Goal: Task Accomplishment & Management: Complete application form

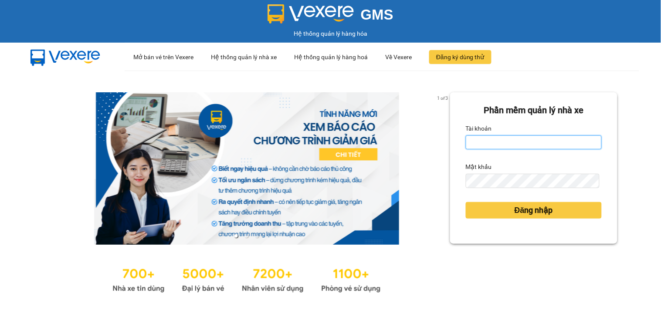
click at [490, 142] on input "Tài khoản" at bounding box center [533, 142] width 136 height 14
type input "thoa.phuongnam"
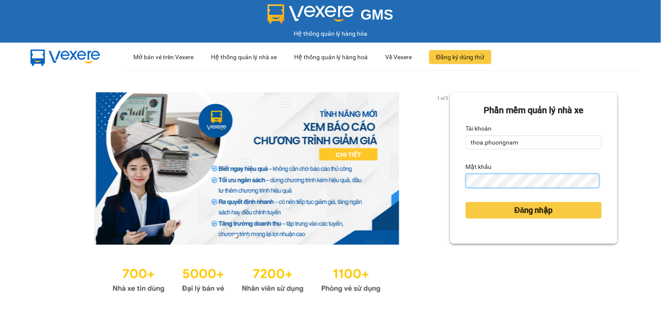
click at [465, 202] on button "Đăng nhập" at bounding box center [533, 210] width 136 height 17
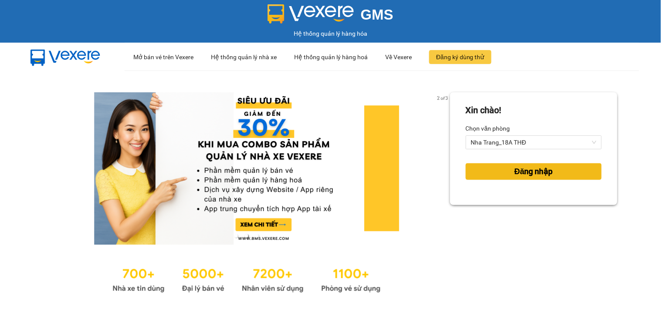
click at [524, 179] on button "Đăng nhập" at bounding box center [533, 171] width 136 height 17
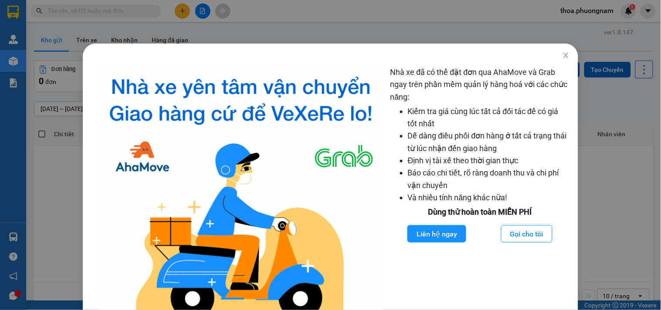
click at [94, 18] on div "Nhà xe đã có thể đặt đơn qua AhaMove và Grab ngay trên phần mềm quản lý hàng ho…" at bounding box center [330, 155] width 661 height 310
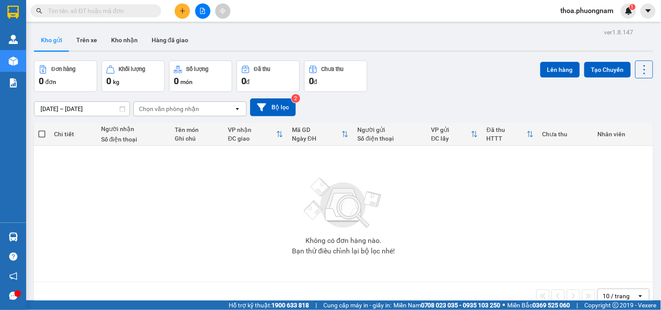
drag, startPoint x: 99, startPoint y: 12, endPoint x: 101, endPoint y: 0, distance: 11.8
click at [99, 11] on input "text" at bounding box center [99, 11] width 103 height 10
type input "6"
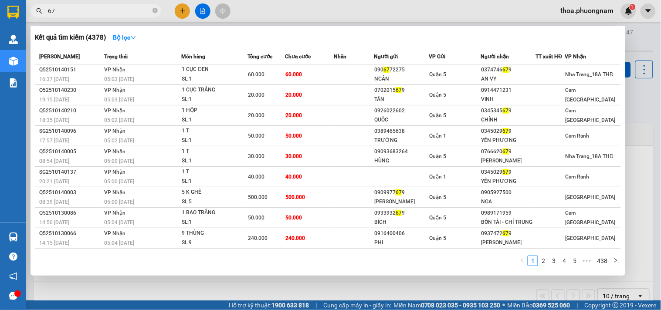
type input "6"
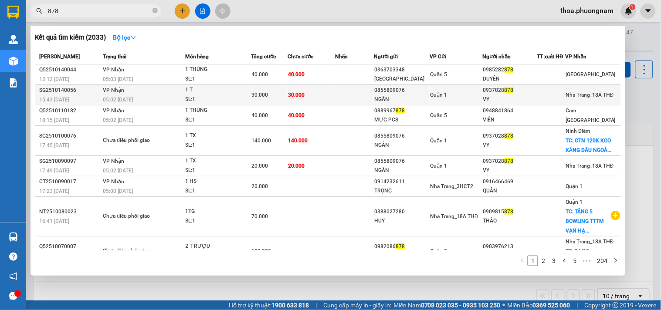
type input "878"
click at [398, 92] on div "0855809076" at bounding box center [401, 90] width 55 height 9
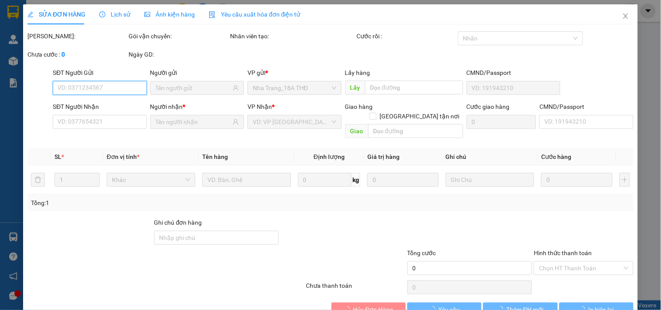
type input "0855809076"
type input "NGÂN"
type input "0937028878"
type input "VY"
type input "30.000"
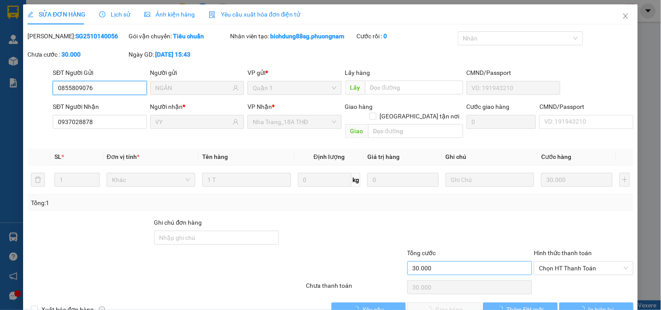
scroll to position [14, 0]
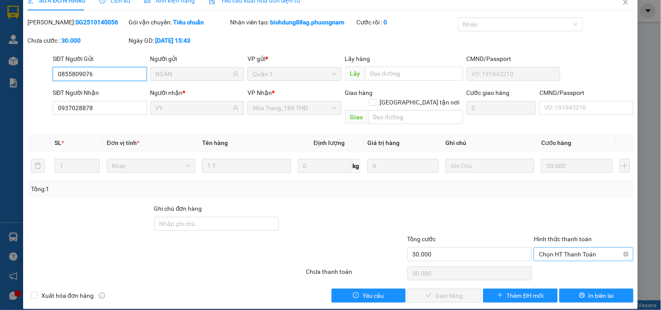
click at [559, 248] on span "Chọn HT Thanh Toán" at bounding box center [583, 254] width 89 height 13
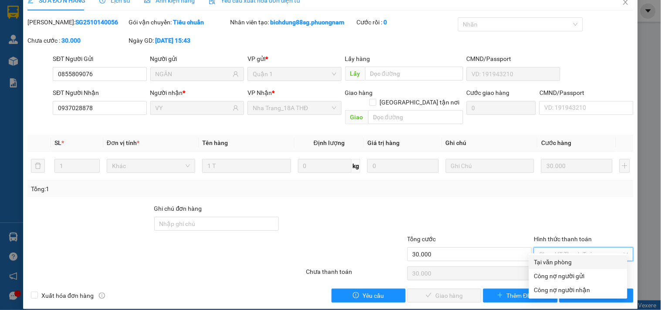
click at [553, 257] on div "Tại văn phòng" at bounding box center [578, 262] width 88 height 10
type input "0"
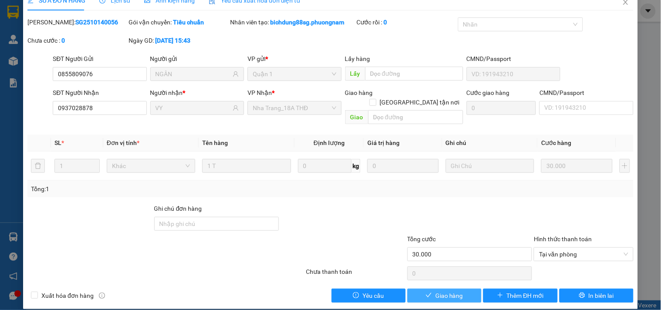
click at [442, 291] on span "Giao hàng" at bounding box center [449, 296] width 28 height 10
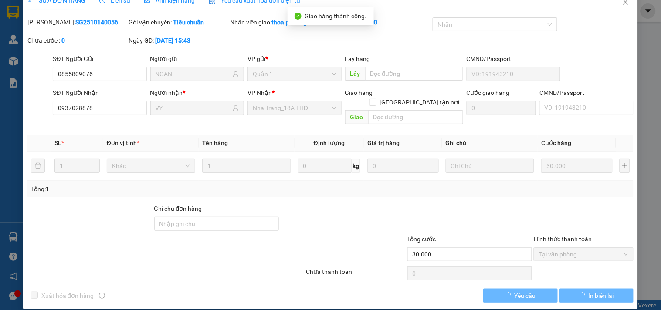
scroll to position [0, 0]
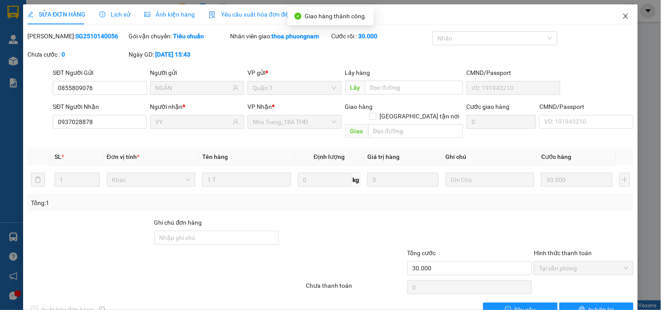
click at [615, 20] on span "Close" at bounding box center [625, 16] width 24 height 24
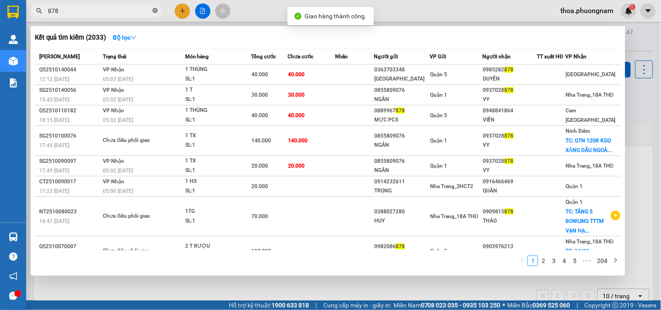
click at [156, 11] on icon "close-circle" at bounding box center [154, 10] width 5 height 5
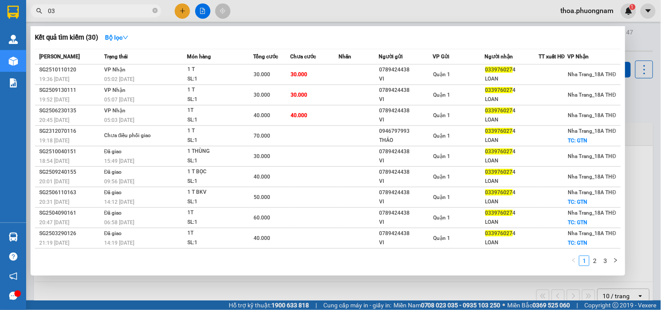
type input "0"
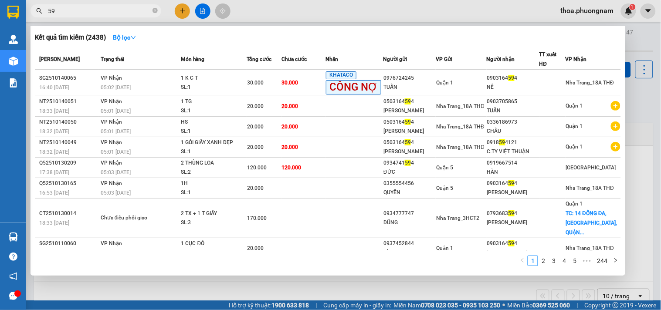
type input "5"
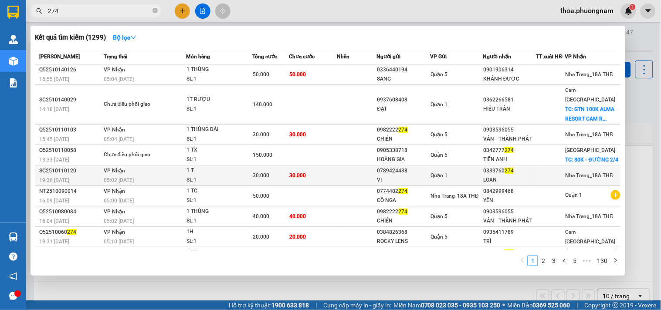
type input "274"
click at [232, 166] on div "1 T" at bounding box center [218, 171] width 65 height 10
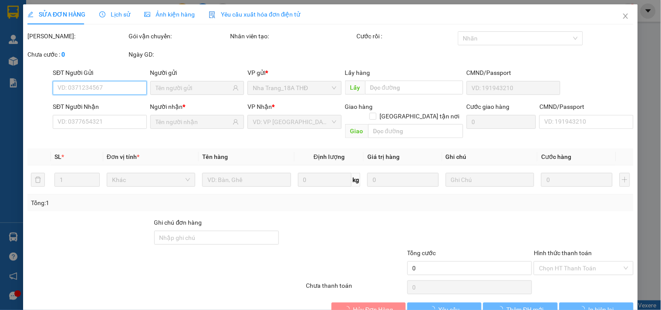
scroll to position [14, 0]
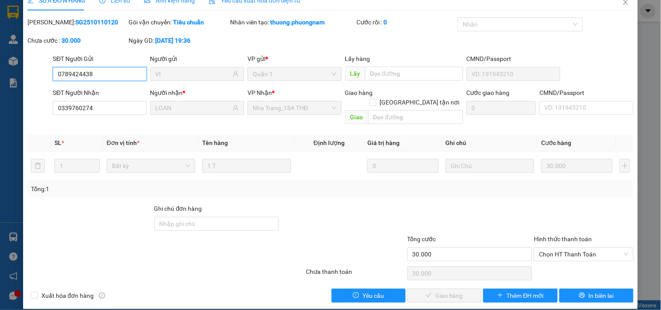
type input "0789424438"
type input "VI"
type input "0339760274"
type input "LOAN"
type input "30.000"
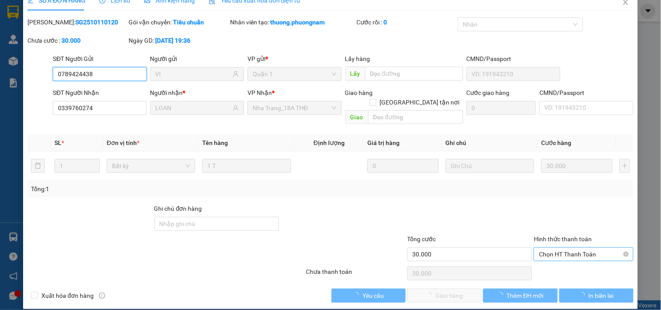
click at [558, 248] on span "Chọn HT Thanh Toán" at bounding box center [583, 254] width 89 height 13
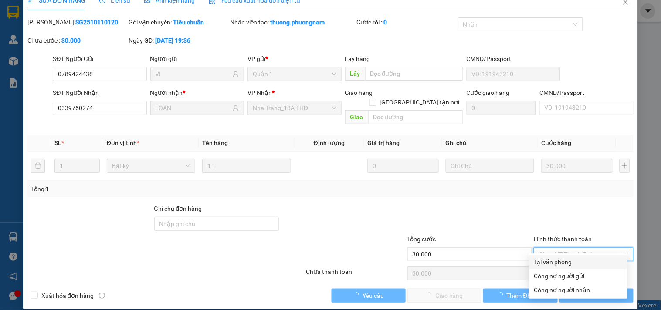
click at [554, 260] on div "Tại văn phòng" at bounding box center [578, 262] width 88 height 10
type input "0"
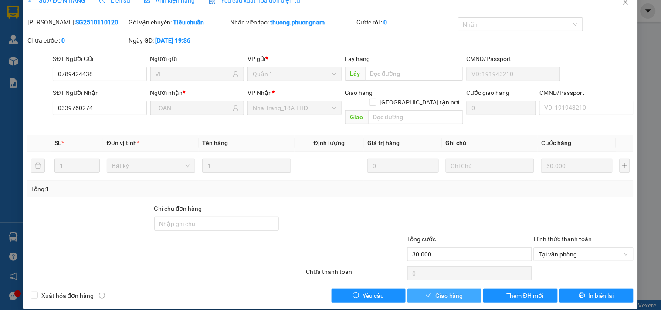
click at [446, 289] on button "Giao hàng" at bounding box center [444, 296] width 74 height 14
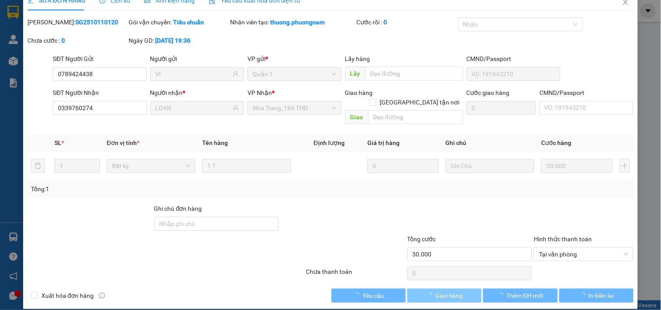
scroll to position [0, 0]
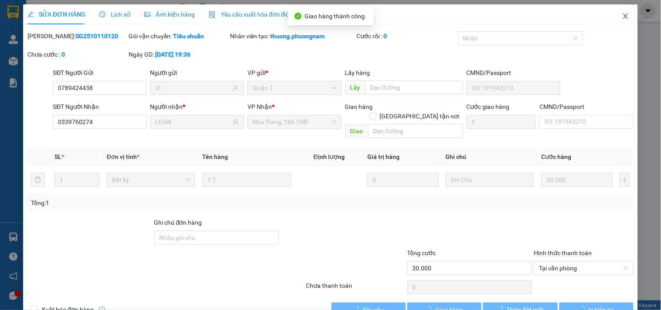
click at [622, 13] on icon "close" at bounding box center [625, 16] width 7 height 7
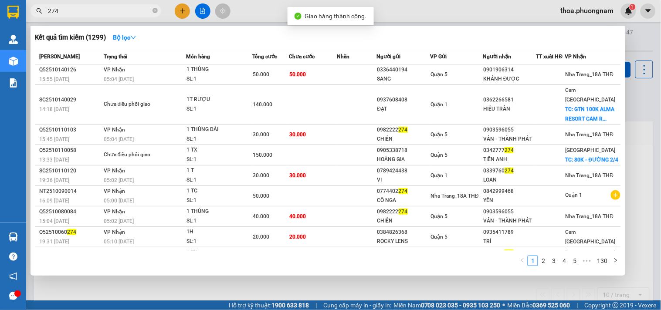
click at [110, 11] on input "274" at bounding box center [99, 11] width 103 height 10
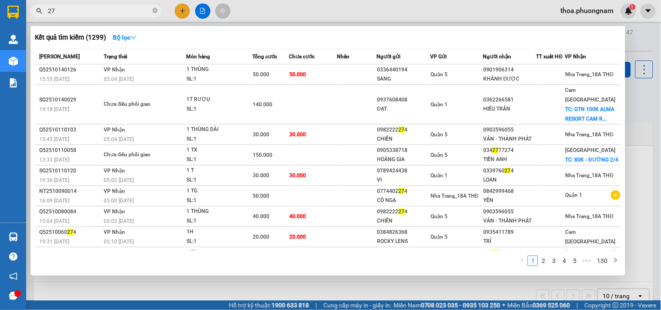
type input "2"
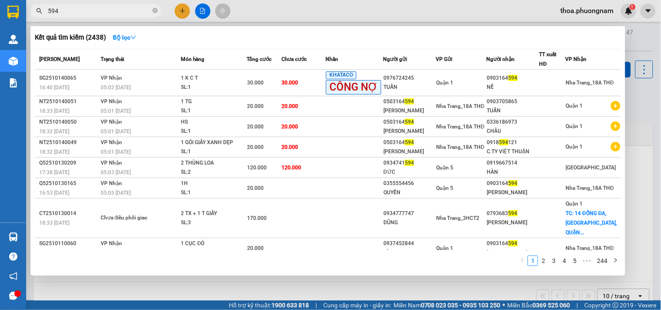
type input "594"
click at [182, 9] on div at bounding box center [330, 155] width 661 height 310
click at [182, 9] on icon "plus" at bounding box center [182, 11] width 6 height 6
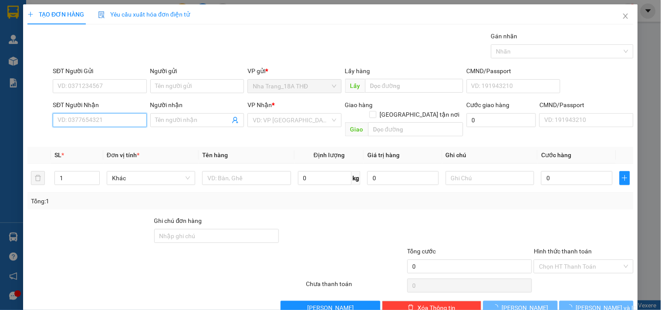
click at [89, 127] on input "SĐT Người Nhận" at bounding box center [100, 120] width 94 height 14
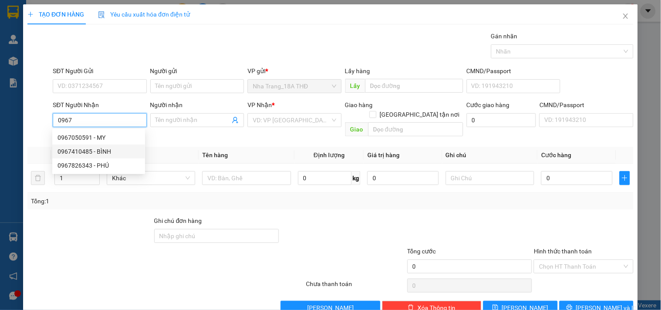
drag, startPoint x: 85, startPoint y: 150, endPoint x: 143, endPoint y: 153, distance: 58.0
click at [85, 150] on div "0967410485 - BÌNH" at bounding box center [98, 152] width 82 height 10
type input "0967410485"
type input "BÌNH"
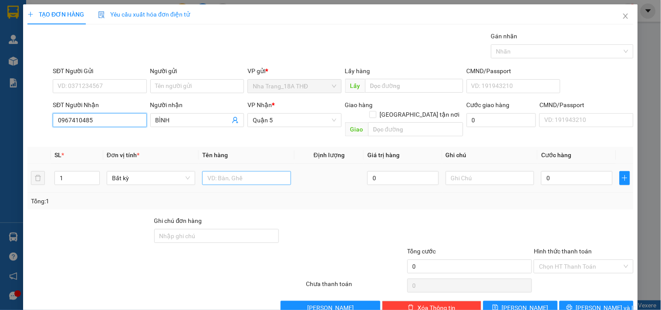
type input "0967410485"
click at [225, 171] on input "text" at bounding box center [246, 178] width 88 height 14
type input "1tx"
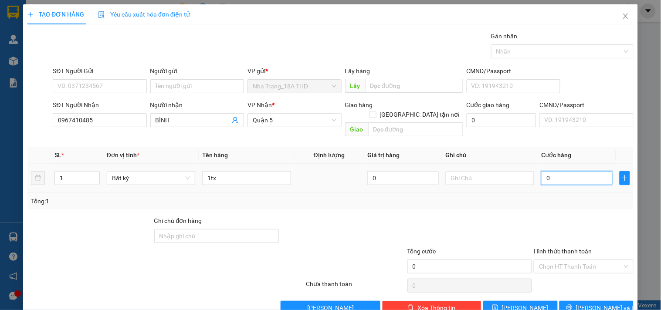
click at [565, 171] on input "0" at bounding box center [576, 178] width 71 height 14
type input "9"
type input "90"
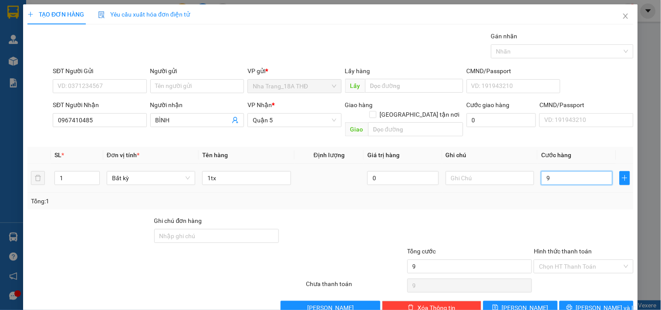
type input "90"
type input "90.000"
click at [580, 204] on div "Transit Pickup Surcharge Ids Transit Deliver Surcharge Ids Transit Deliver Surc…" at bounding box center [330, 172] width 606 height 283
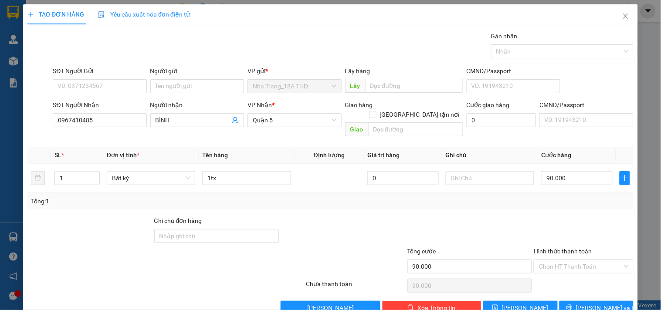
scroll to position [12, 0]
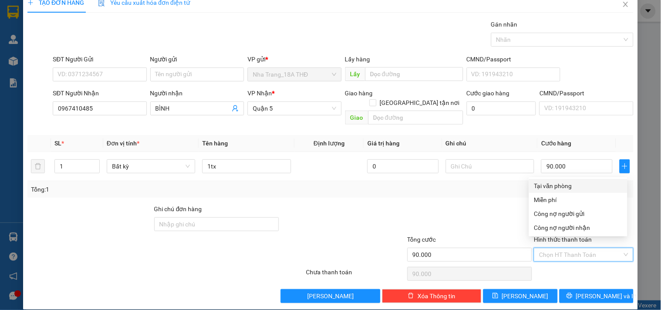
click at [581, 248] on input "Hình thức thanh toán" at bounding box center [580, 254] width 83 height 13
click at [591, 188] on div "Tại văn phòng" at bounding box center [578, 186] width 88 height 10
type input "0"
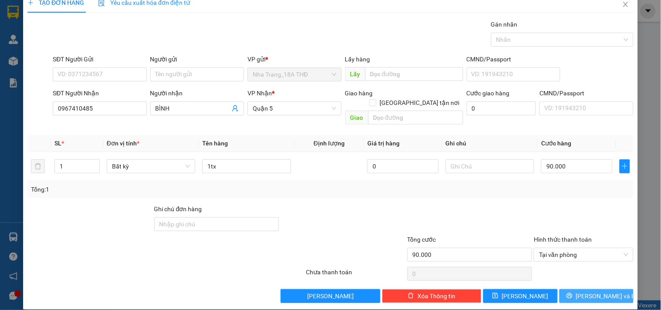
drag, startPoint x: 590, startPoint y: 285, endPoint x: 504, endPoint y: 260, distance: 89.4
click at [590, 291] on span "[PERSON_NAME] và In" at bounding box center [606, 296] width 61 height 10
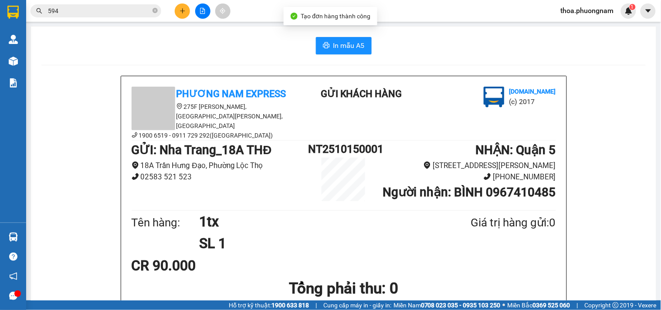
click at [349, 50] on span "In mẫu A5" at bounding box center [348, 45] width 31 height 11
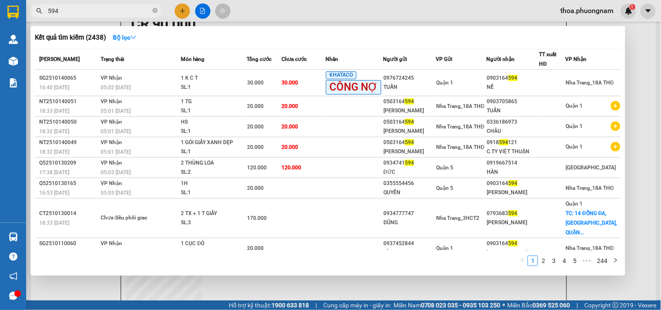
drag, startPoint x: 83, startPoint y: 9, endPoint x: 37, endPoint y: 22, distance: 47.6
click at [37, 19] on div "Kết quả tìm kiếm ( 2438 ) Bộ lọc Mã ĐH Trạng thái Món hàng Tổng cước Chưa cước …" at bounding box center [85, 10] width 170 height 15
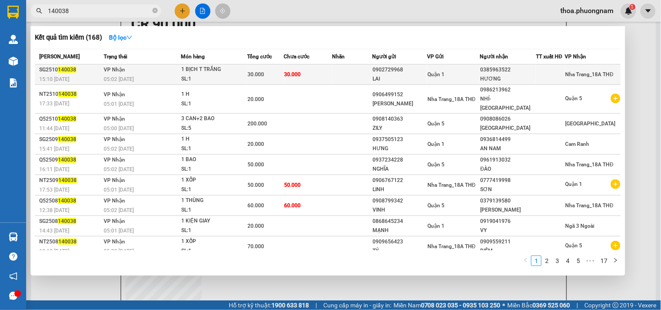
type input "140038"
click at [403, 78] on div "LAI" at bounding box center [399, 78] width 54 height 9
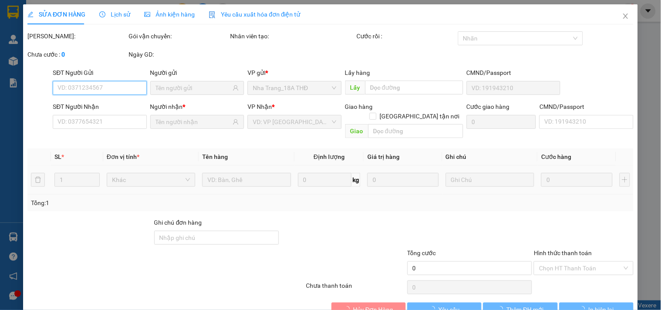
scroll to position [14, 0]
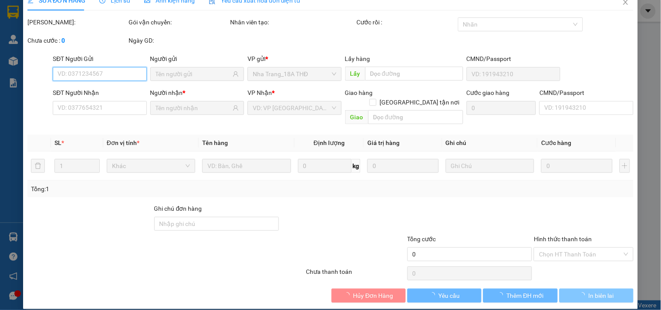
type input "0902729968"
type input "LAI"
type input "0385963522"
type input "HƯƠNG"
type input "30.000"
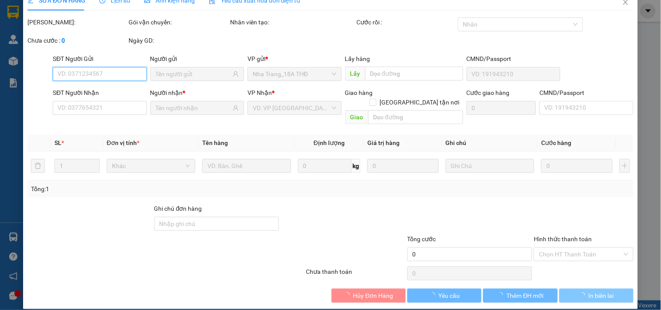
type input "30.000"
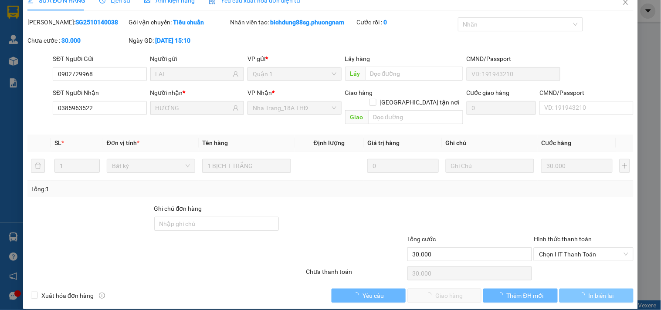
click at [602, 291] on span "In biên lai" at bounding box center [600, 296] width 25 height 10
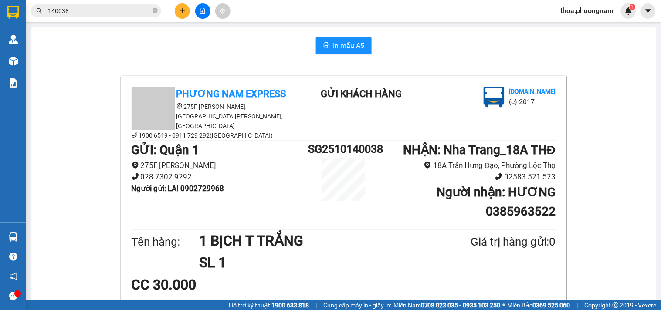
click at [354, 29] on div "In mẫu A5 Phương Nam Express [STREET_ADDRESS][PERSON_NAME][PERSON_NAME] 6519 - …" at bounding box center [343, 255] width 625 height 456
click at [349, 40] on span "In mẫu A5" at bounding box center [348, 45] width 31 height 11
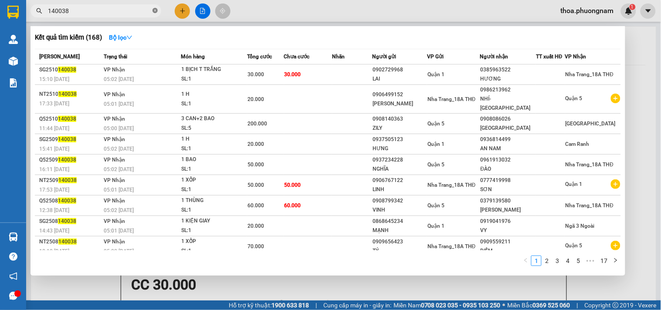
click at [155, 10] on icon "close-circle" at bounding box center [154, 10] width 5 height 5
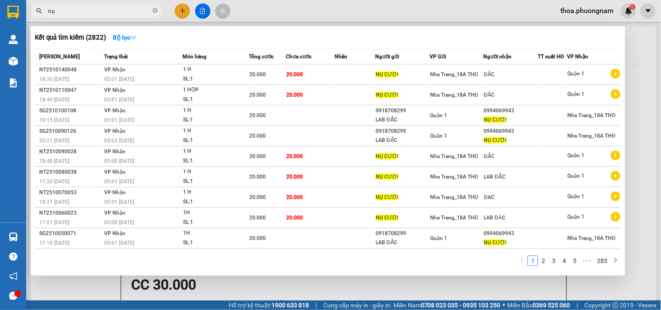
type input "n"
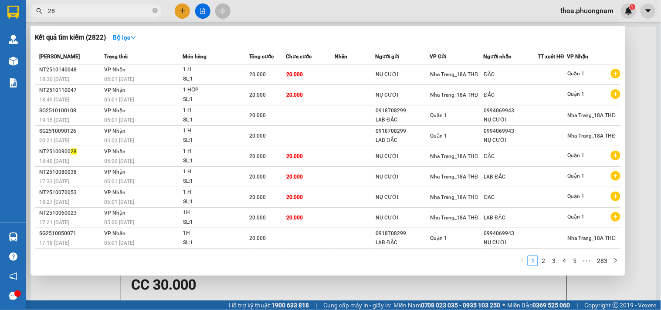
type input "2"
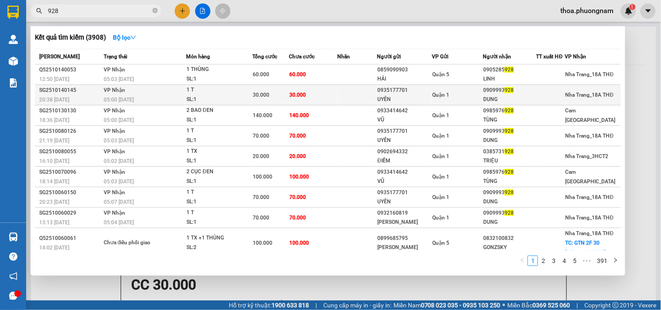
type input "928"
click at [209, 95] on div "SL: 1" at bounding box center [218, 100] width 65 height 10
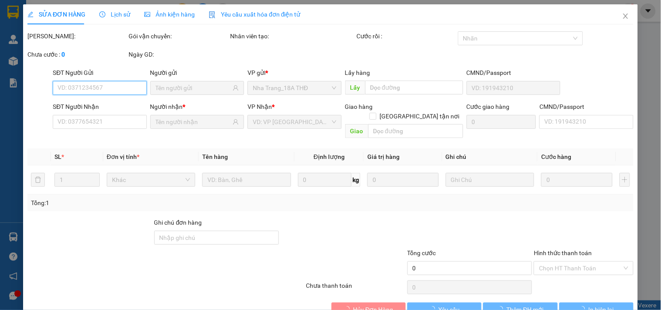
type input "0935177701"
type input "UYÊN"
type input "0909993928"
type input "DUNG"
type input "30.000"
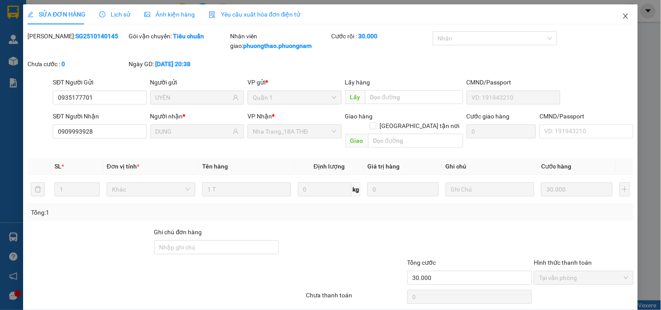
click at [622, 19] on icon "close" at bounding box center [625, 16] width 7 height 7
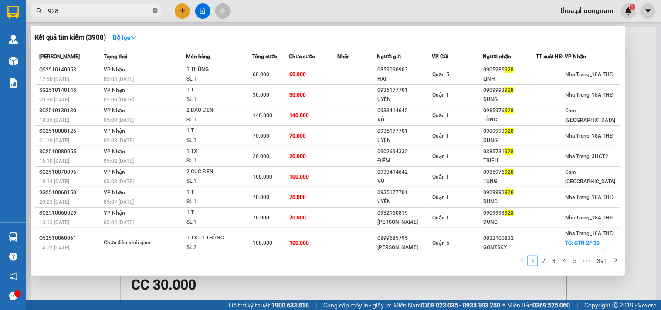
click at [153, 10] on icon "close-circle" at bounding box center [154, 10] width 5 height 5
type input "946"
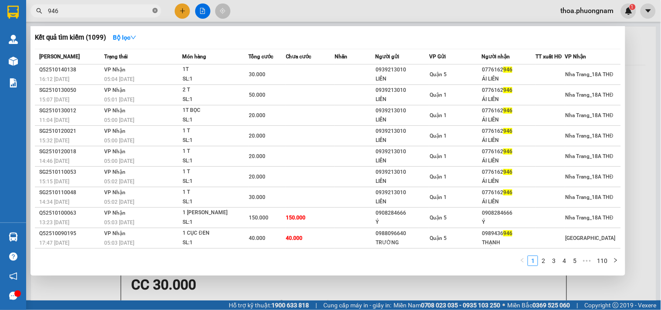
click at [154, 11] on icon "close-circle" at bounding box center [154, 10] width 5 height 5
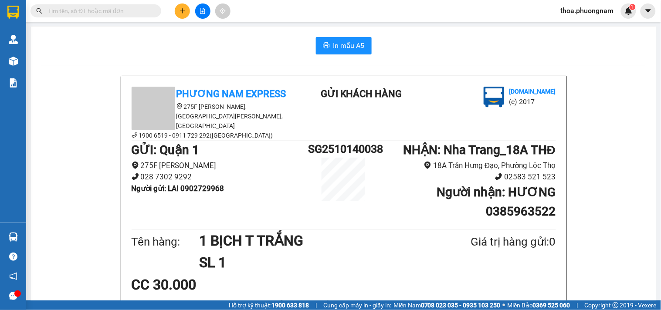
click at [125, 14] on input "text" at bounding box center [99, 11] width 103 height 10
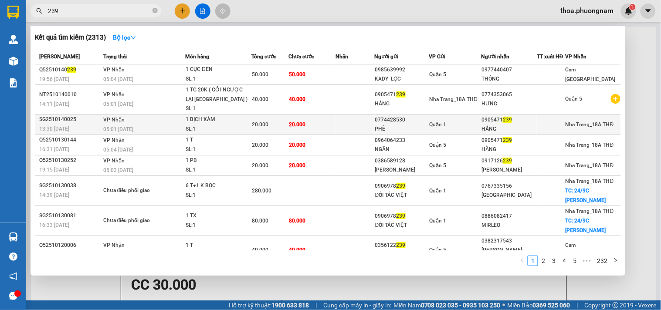
type input "239"
click at [138, 118] on td "VP Nhận 05:01 [DATE]" at bounding box center [143, 124] width 84 height 20
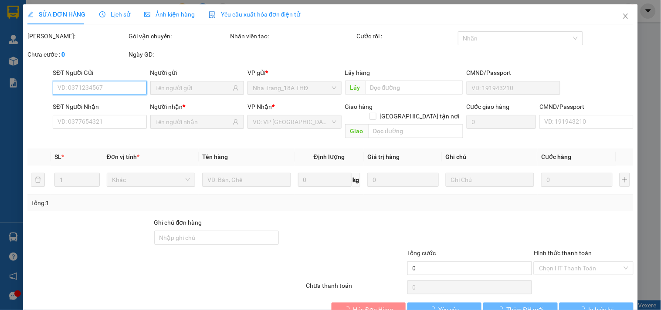
type input "0774428530"
type input "PHÊ"
type input "0905471239"
type input "HẰNG"
type input "20.000"
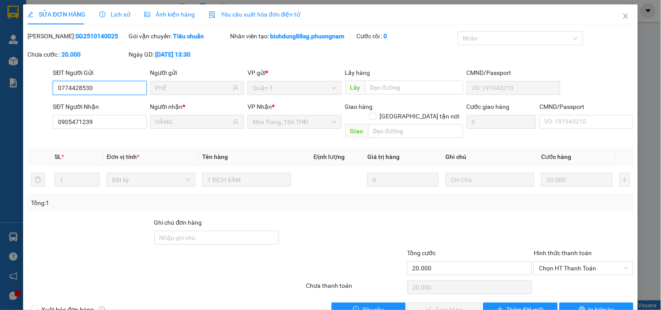
scroll to position [14, 0]
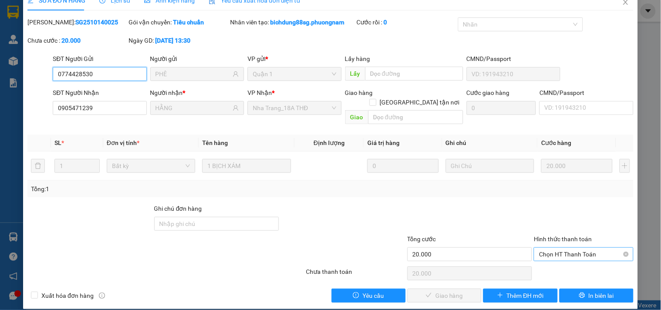
click at [541, 248] on span "Chọn HT Thanh Toán" at bounding box center [583, 254] width 89 height 13
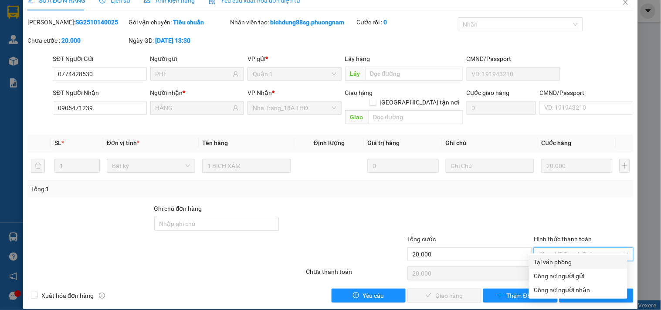
click at [550, 262] on div "Tại văn phòng" at bounding box center [578, 262] width 88 height 10
type input "0"
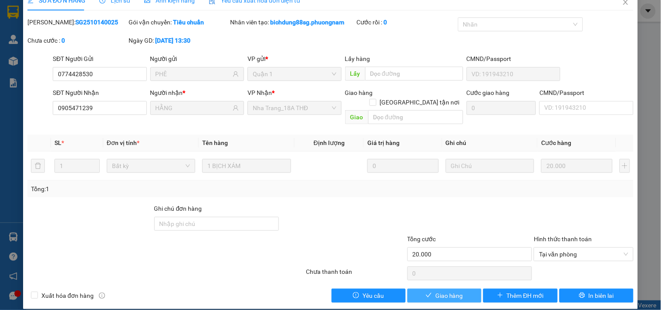
click at [435, 291] on span "Giao hàng" at bounding box center [449, 296] width 28 height 10
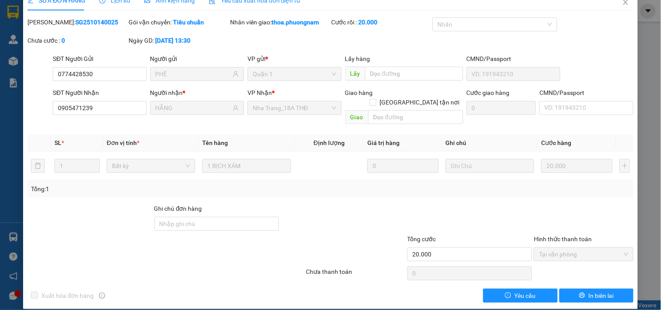
scroll to position [0, 0]
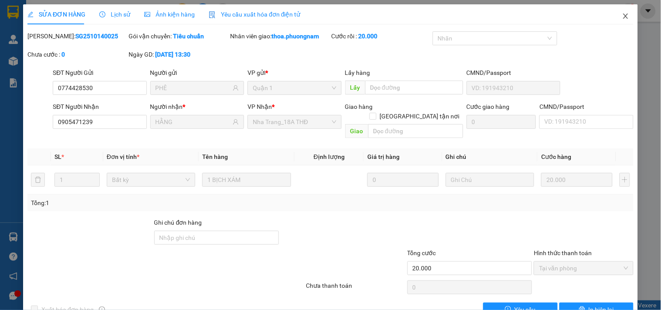
click at [622, 15] on icon "close" at bounding box center [625, 16] width 7 height 7
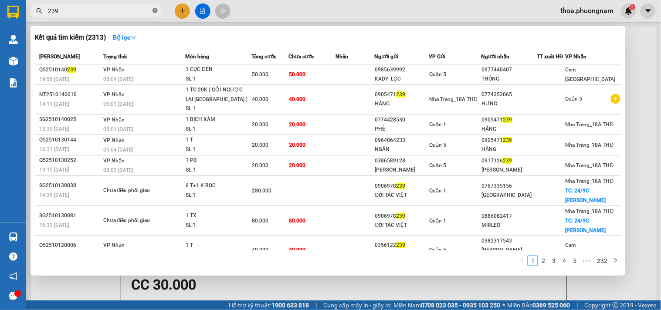
click at [157, 10] on icon "close-circle" at bounding box center [154, 10] width 5 height 5
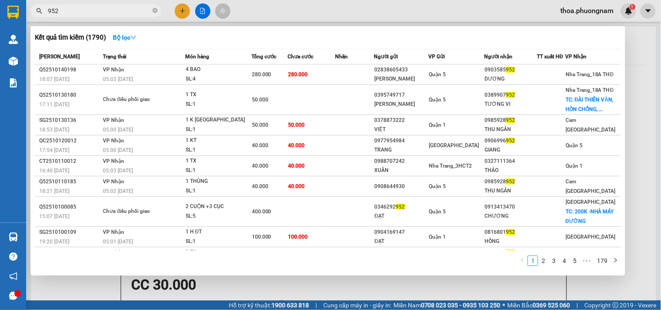
type input "952"
click at [178, 10] on div at bounding box center [330, 155] width 661 height 310
click at [178, 10] on button at bounding box center [182, 10] width 15 height 15
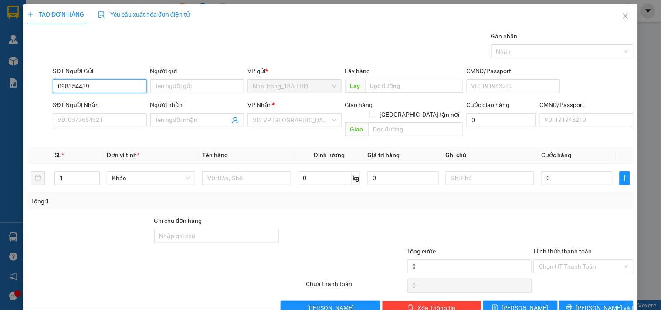
type input "0983544399"
click at [90, 102] on div "0983544399 - NGA" at bounding box center [98, 104] width 82 height 10
type input "NGA"
type input "0932522078"
type input "CHUNG"
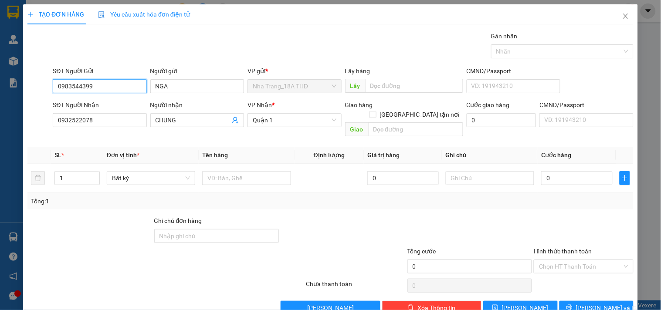
type input "0983544399"
drag, startPoint x: 118, startPoint y: 129, endPoint x: 112, endPoint y: 124, distance: 7.7
click at [117, 128] on div "SĐT Người Nhận 0932522078" at bounding box center [100, 115] width 94 height 30
drag, startPoint x: 61, startPoint y: 131, endPoint x: 0, endPoint y: 139, distance: 62.0
click at [0, 139] on div "TẠO ĐƠN HÀNG Yêu cầu xuất hóa đơn điện tử Transit Pickup Surcharge Ids Transit …" at bounding box center [330, 155] width 661 height 310
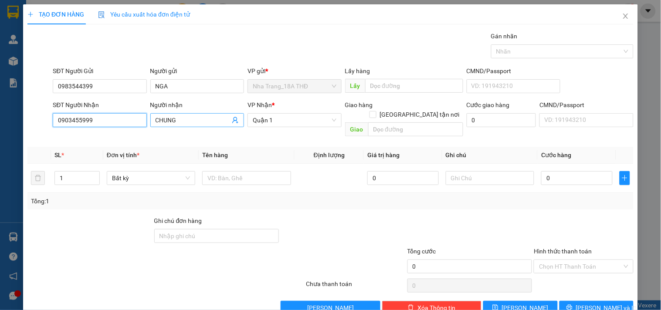
type input "0903455999"
drag, startPoint x: 194, startPoint y: 121, endPoint x: 154, endPoint y: 134, distance: 41.6
click at [153, 134] on div "Transit Pickup Surcharge Ids Transit Deliver Surcharge Ids Transit Deliver Surc…" at bounding box center [330, 172] width 606 height 283
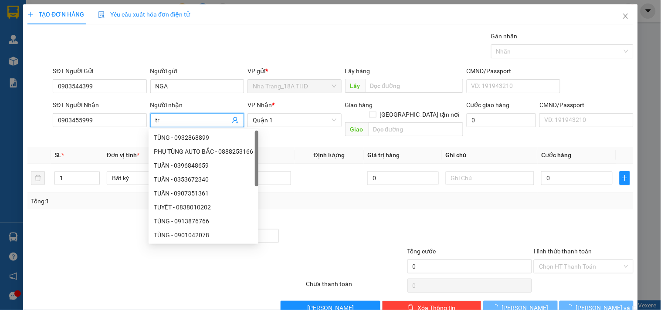
type input "t"
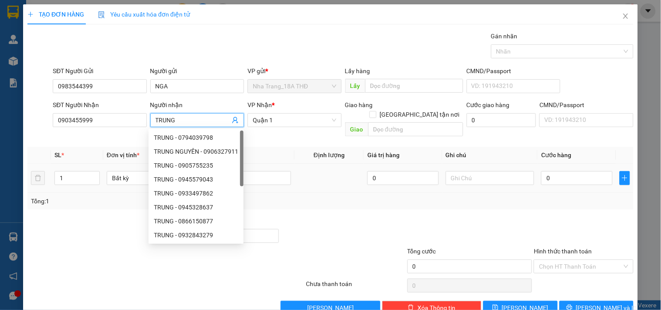
type input "TRUNG"
click at [318, 164] on td at bounding box center [329, 178] width 70 height 29
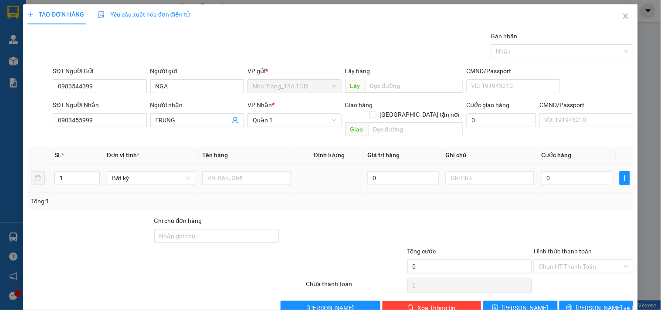
click at [223, 177] on div at bounding box center [246, 177] width 88 height 17
click at [228, 171] on input "text" at bounding box center [246, 178] width 88 height 14
click at [266, 115] on span "Quận 1" at bounding box center [294, 120] width 83 height 13
type input "1TX"
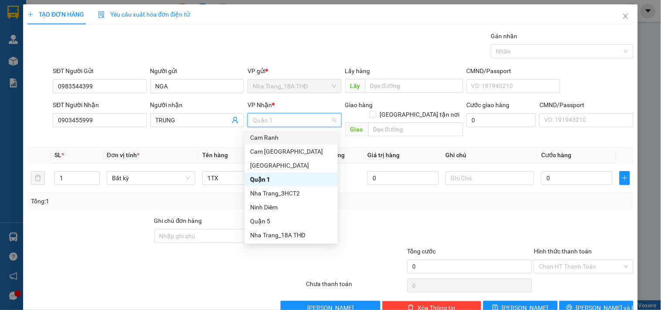
click at [263, 140] on div "Cam Ranh" at bounding box center [291, 138] width 82 height 10
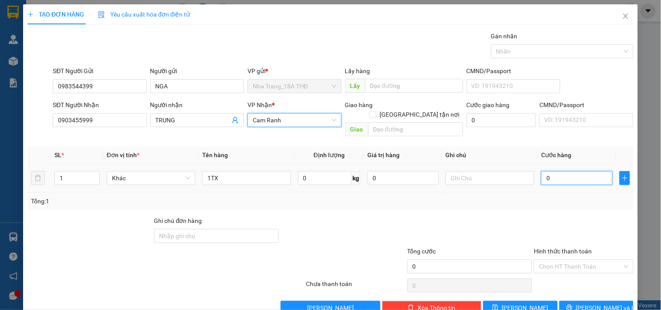
click at [589, 172] on input "0" at bounding box center [576, 178] width 71 height 14
type input "4"
type input "40"
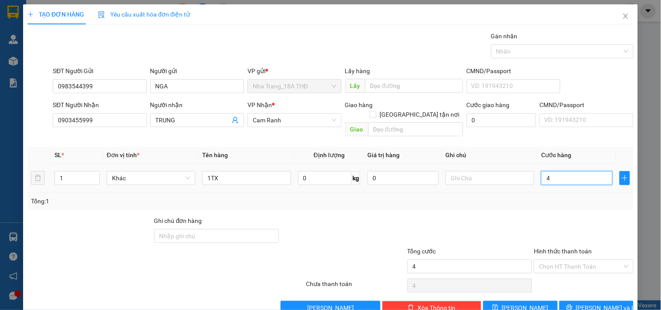
type input "40"
type input "40.000"
click at [532, 205] on div "Transit Pickup Surcharge Ids Transit Deliver Surcharge Ids Transit Deliver Surc…" at bounding box center [330, 172] width 606 height 283
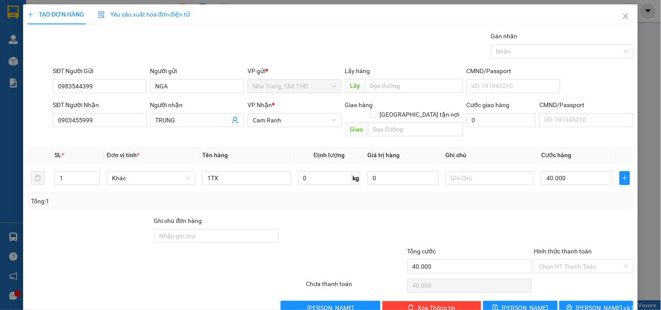
scroll to position [12, 0]
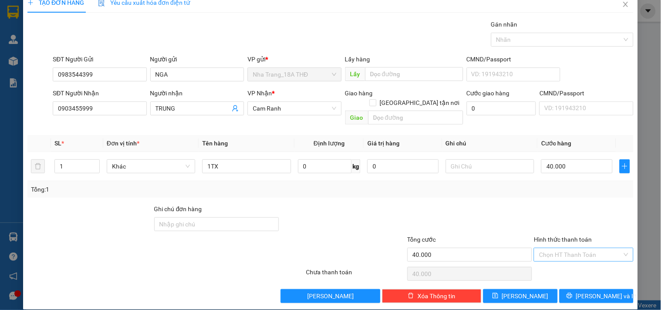
click at [564, 248] on input "Hình thức thanh toán" at bounding box center [580, 254] width 83 height 13
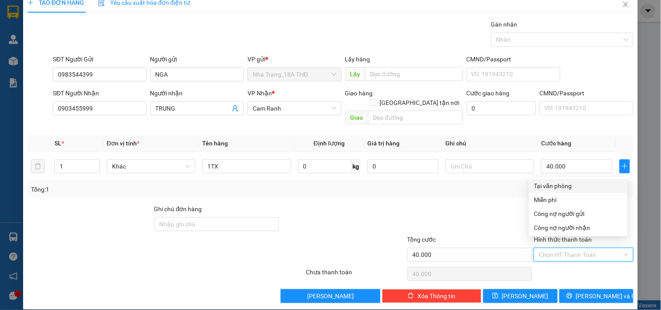
click at [557, 184] on div "Tại văn phòng" at bounding box center [578, 186] width 88 height 10
type input "0"
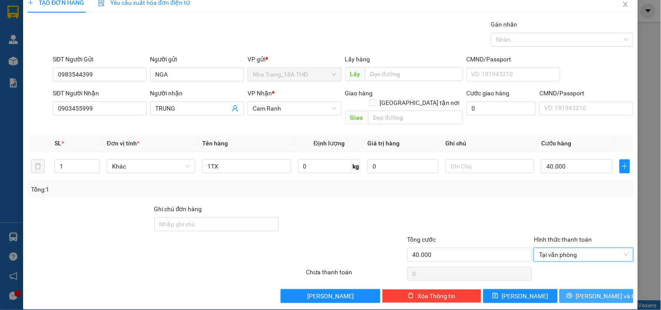
click at [572, 289] on button "[PERSON_NAME] và In" at bounding box center [596, 296] width 74 height 14
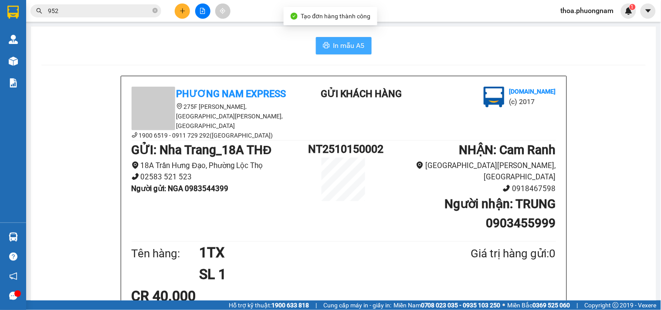
click at [333, 45] on span "In mẫu A5" at bounding box center [348, 45] width 31 height 11
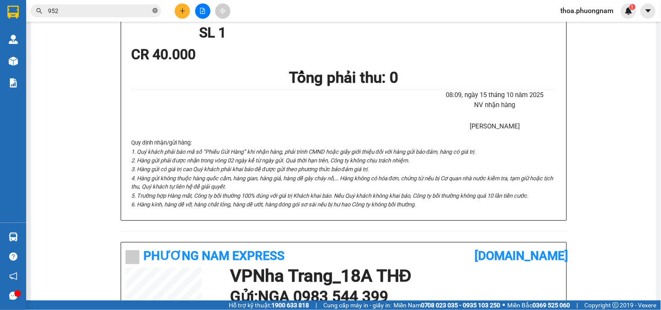
click at [154, 11] on icon "close-circle" at bounding box center [154, 10] width 5 height 5
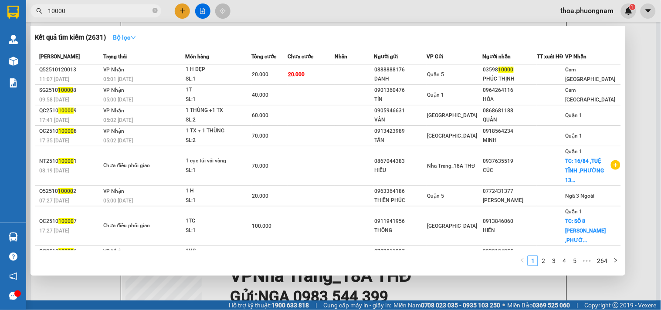
type input "10000"
click at [135, 39] on icon "down" at bounding box center [133, 37] width 6 height 6
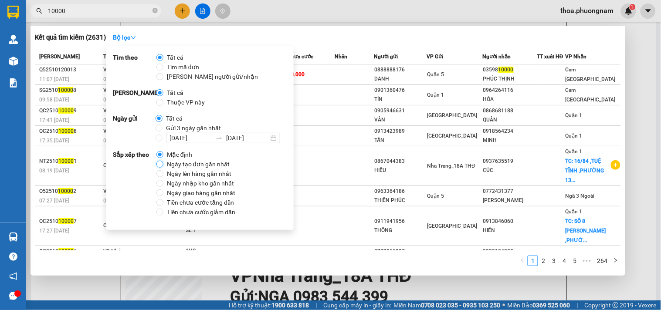
click at [159, 162] on input "Ngày tạo đơn gần nhất" at bounding box center [159, 164] width 7 height 7
radio input "true"
radio input "false"
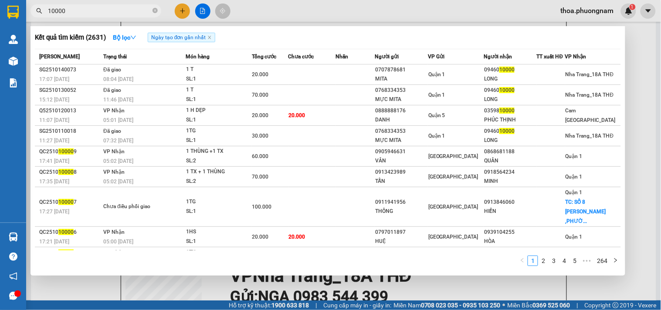
click at [124, 10] on input "10000" at bounding box center [99, 11] width 103 height 10
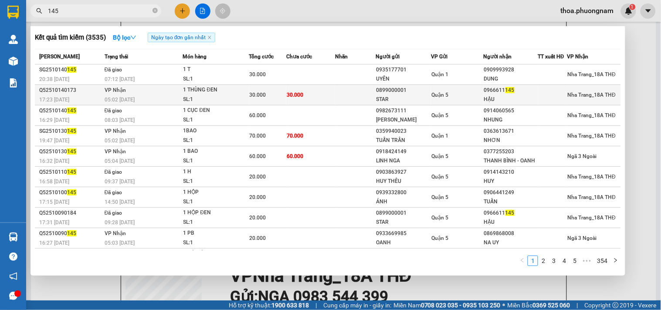
type input "145"
click at [320, 96] on td "30.000" at bounding box center [310, 95] width 49 height 20
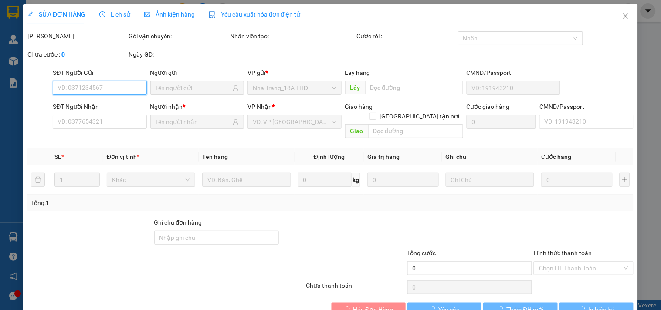
type input "0899000001"
type input "STAR"
type input "0966611145"
type input "HẬU"
type input "30.000"
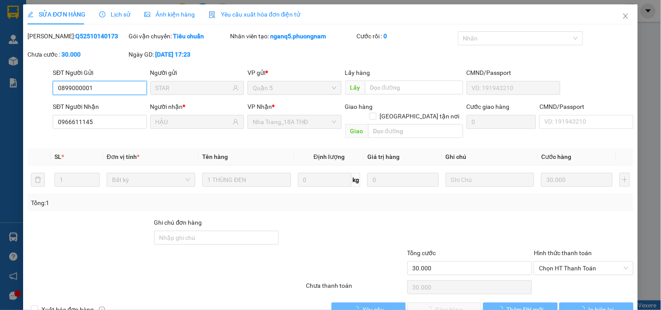
scroll to position [14, 0]
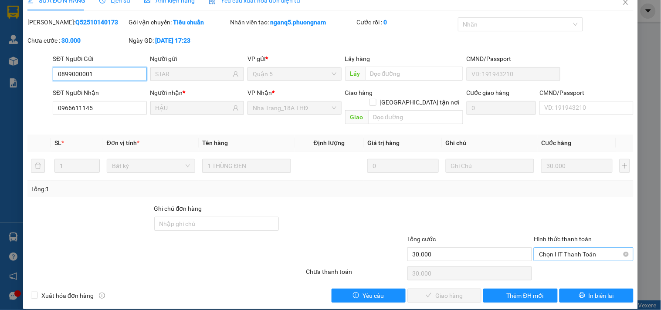
click at [556, 248] on span "Chọn HT Thanh Toán" at bounding box center [583, 254] width 89 height 13
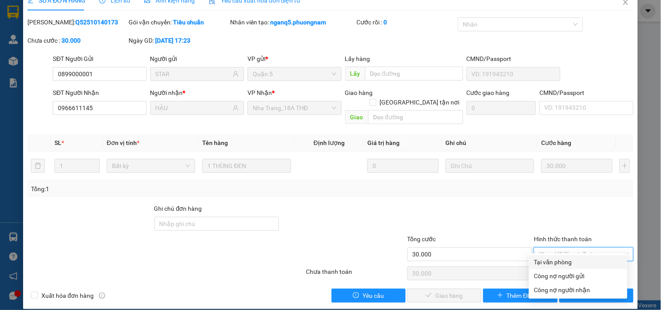
click at [550, 256] on div "Tại văn phòng" at bounding box center [578, 262] width 98 height 14
type input "0"
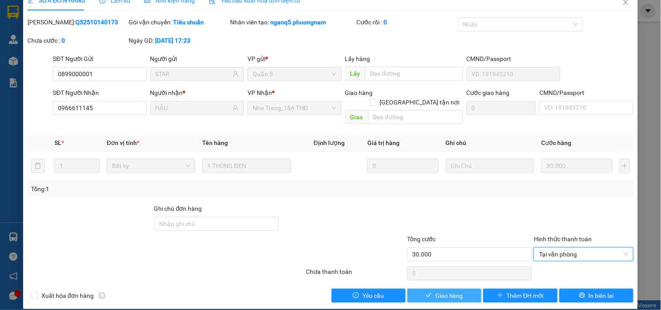
click at [450, 291] on button "Giao hàng" at bounding box center [444, 296] width 74 height 14
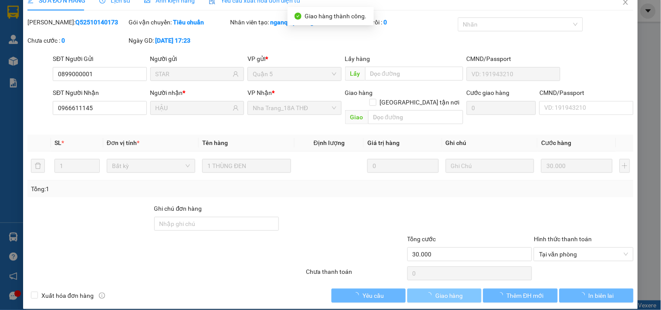
scroll to position [0, 0]
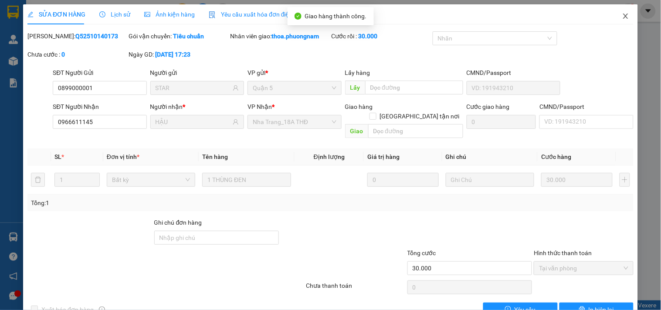
click at [615, 20] on span "Close" at bounding box center [625, 16] width 24 height 24
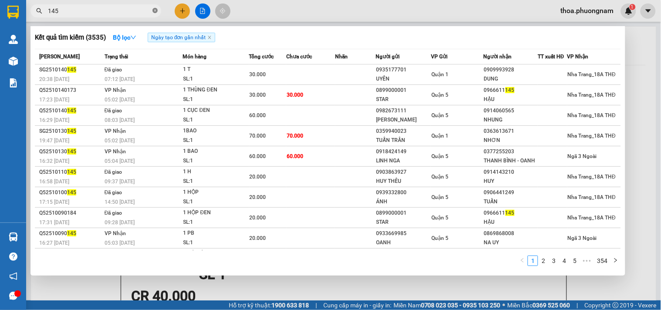
click at [153, 10] on icon "close-circle" at bounding box center [154, 10] width 5 height 5
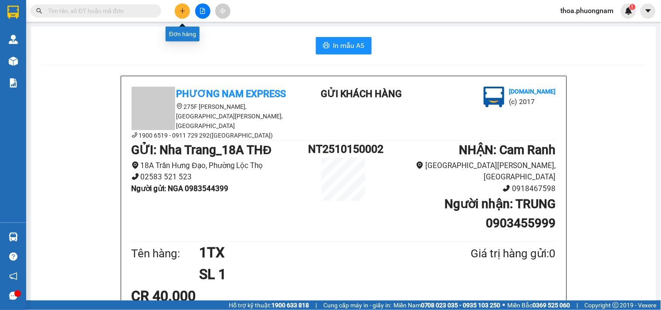
click at [182, 10] on icon "plus" at bounding box center [182, 10] width 5 height 0
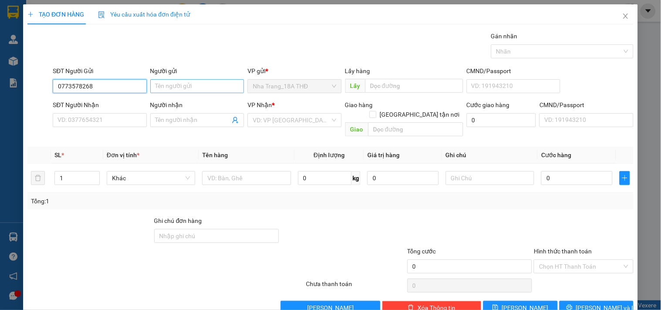
type input "0773578268"
click at [199, 89] on input "Người gửi" at bounding box center [197, 86] width 94 height 14
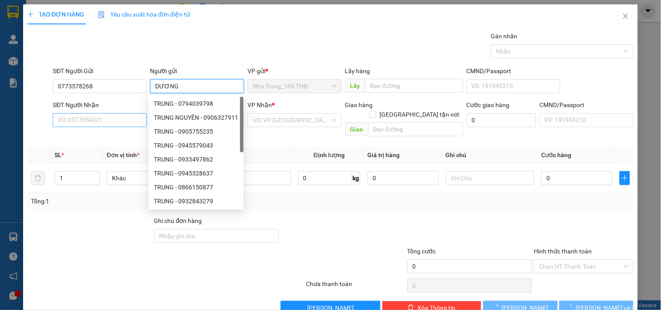
type input "DƯƠNG"
click at [91, 123] on input "SĐT Người Nhận" at bounding box center [100, 120] width 94 height 14
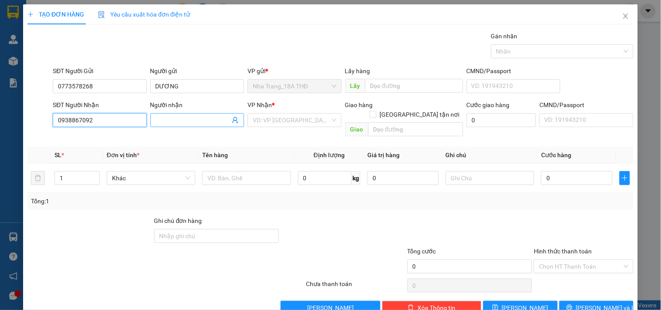
type input "0938867092"
click at [173, 126] on span at bounding box center [197, 120] width 94 height 14
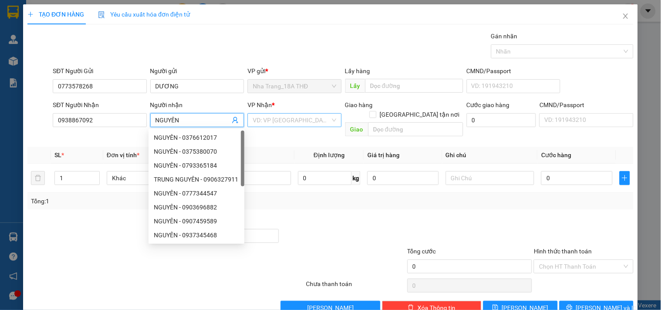
type input "NGUYÊN"
click at [290, 120] on input "search" at bounding box center [291, 120] width 77 height 13
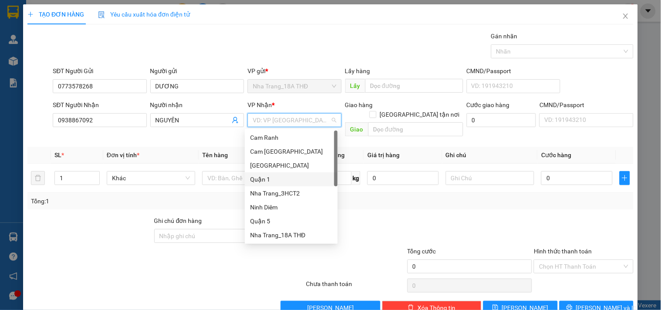
click at [273, 177] on div "Quận 1" at bounding box center [291, 180] width 82 height 10
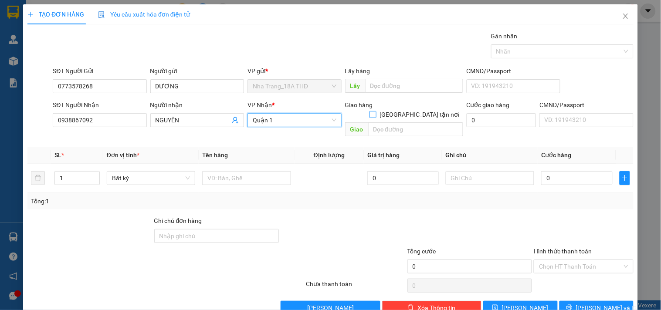
click at [375, 111] on input "[GEOGRAPHIC_DATA] tận nơi" at bounding box center [372, 114] width 6 height 6
checkbox input "true"
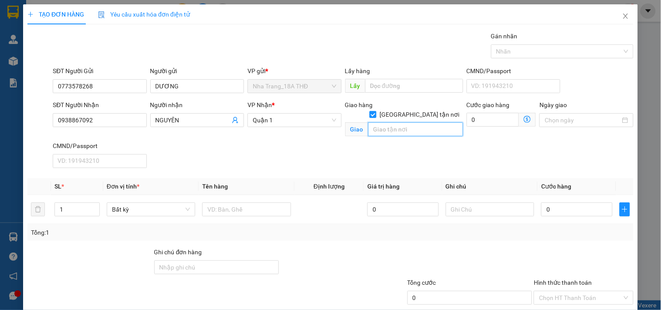
click at [408, 122] on input "text" at bounding box center [415, 129] width 95 height 14
type input "[STREET_ADDRESS][PERSON_NAME]"
click at [523, 122] on icon "dollar-circle" at bounding box center [526, 119] width 7 height 7
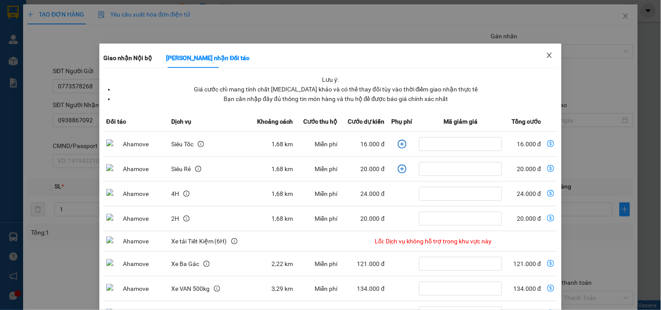
click at [546, 53] on icon "close" at bounding box center [549, 55] width 7 height 7
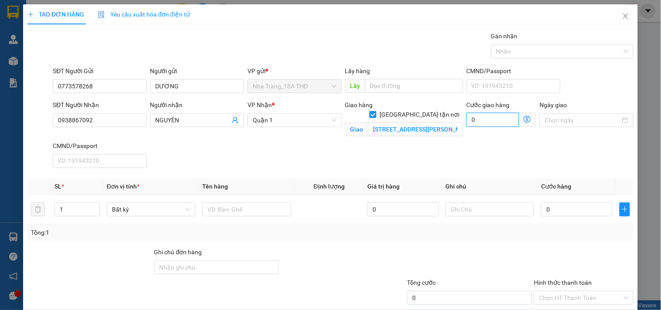
click at [481, 121] on input "0" at bounding box center [492, 120] width 53 height 14
type input "2"
type input "0"
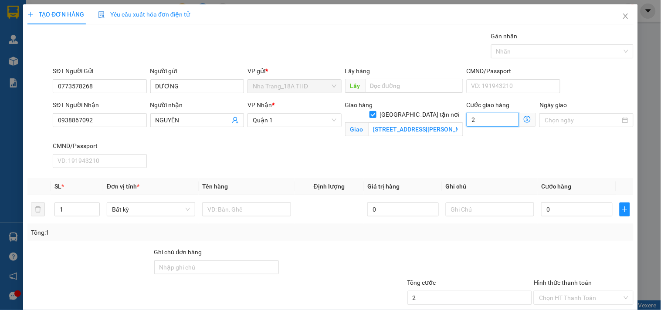
type input "0"
type input "4"
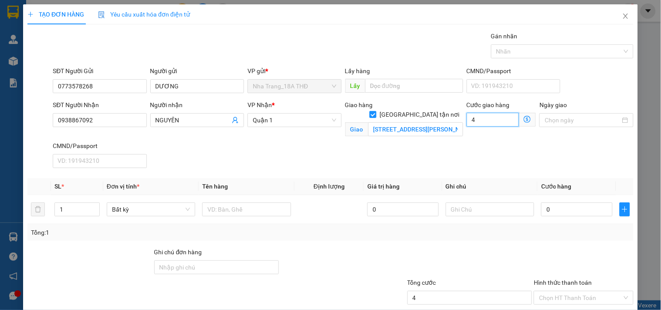
type input "40"
type input "40.000"
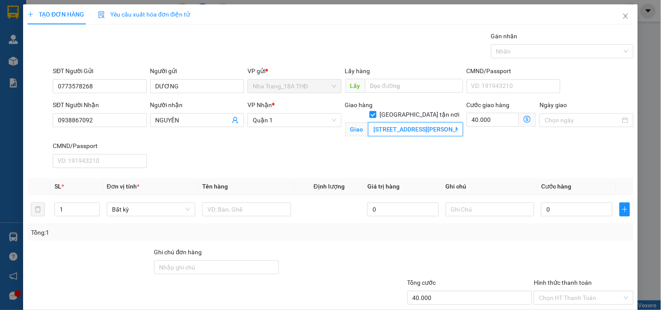
click at [438, 122] on input "[STREET_ADDRESS][PERSON_NAME]" at bounding box center [415, 129] width 95 height 14
type input "[STREET_ADDRESS][PERSON_NAME](GTN 40K)"
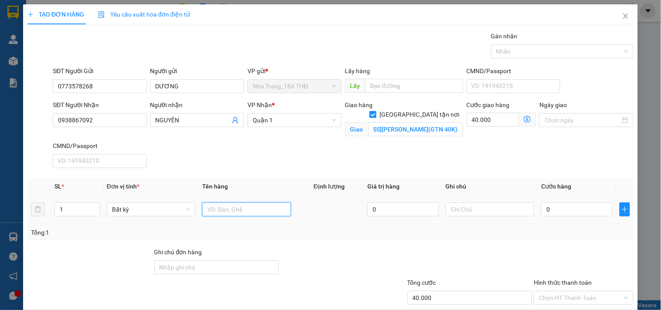
scroll to position [0, 0]
click at [211, 208] on input "text" at bounding box center [246, 209] width 88 height 14
type input "1 H ĐEN NHỎ"
click at [572, 207] on input "0" at bounding box center [576, 209] width 71 height 14
type input "2"
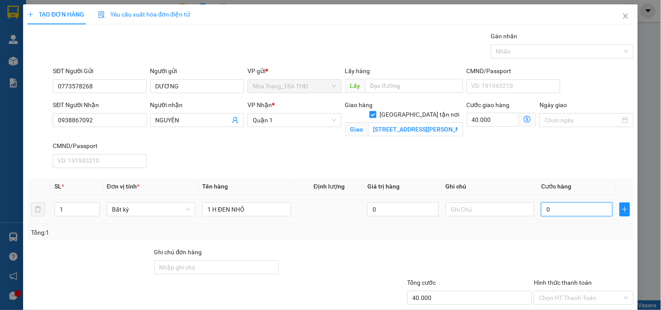
type input "40.002"
type input "20"
type input "40.020"
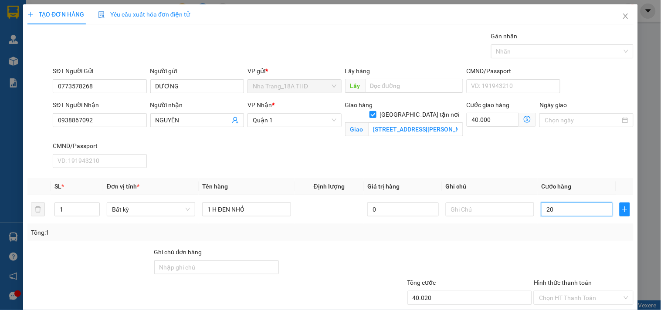
scroll to position [53, 0]
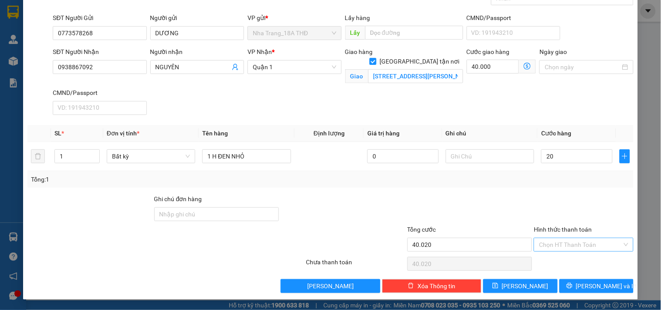
type input "20.000"
type input "60.000"
click at [558, 243] on input "Hình thức thanh toán" at bounding box center [580, 244] width 83 height 13
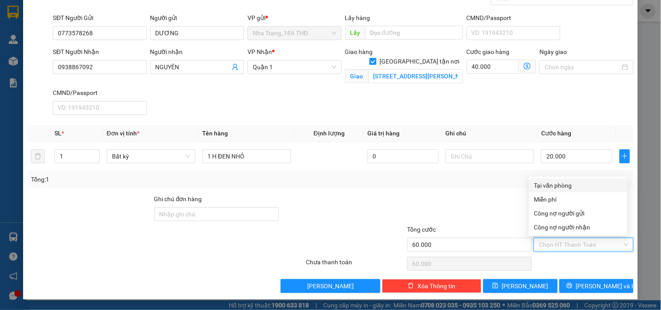
click at [570, 186] on div "Tại văn phòng" at bounding box center [578, 186] width 88 height 10
type input "0"
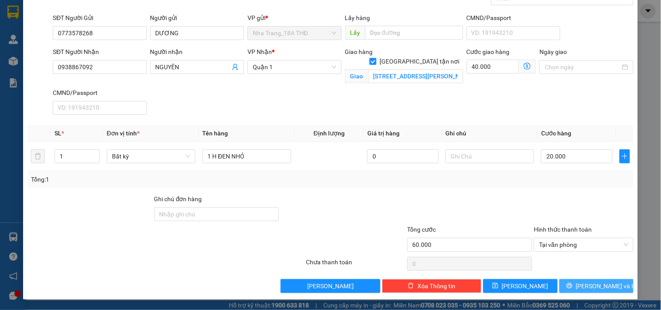
click at [572, 289] on icon "printer" at bounding box center [569, 286] width 6 height 6
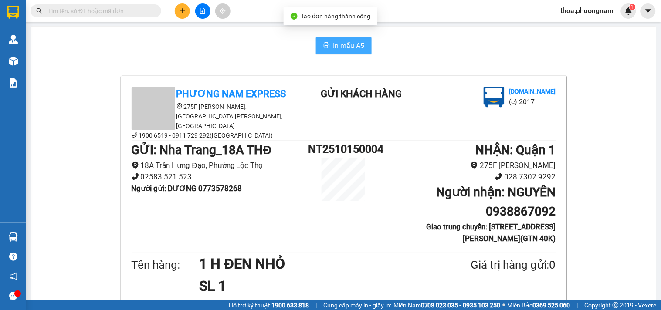
click at [358, 45] on span "In mẫu A5" at bounding box center [348, 45] width 31 height 11
click at [137, 13] on input "text" at bounding box center [99, 11] width 103 height 10
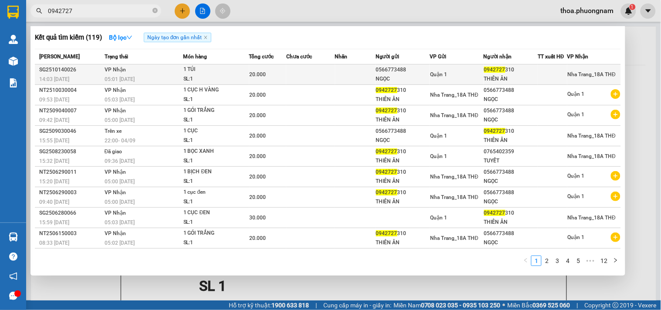
type input "0942727"
click at [351, 68] on td at bounding box center [355, 74] width 40 height 20
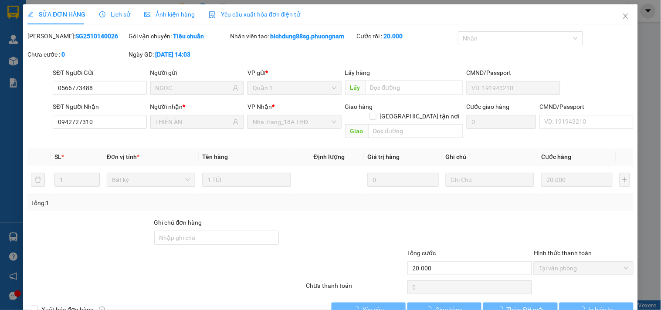
type input "0566773488"
type input "NGỌC"
type input "0942727310"
type input "THIÊN ÂN"
type input "20.000"
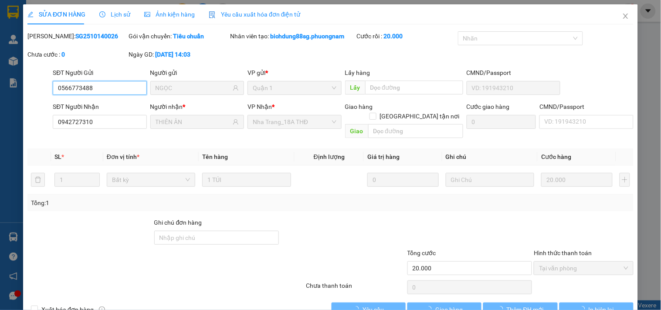
scroll to position [14, 0]
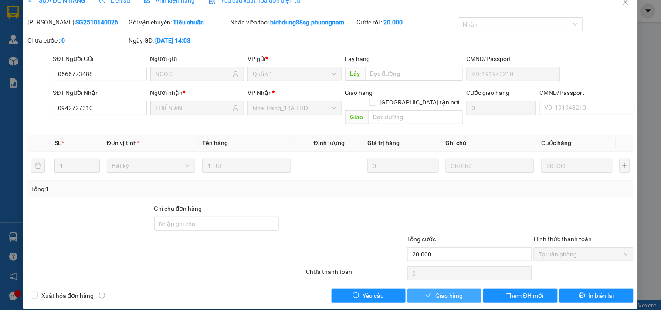
click at [449, 291] on span "Giao hàng" at bounding box center [449, 296] width 28 height 10
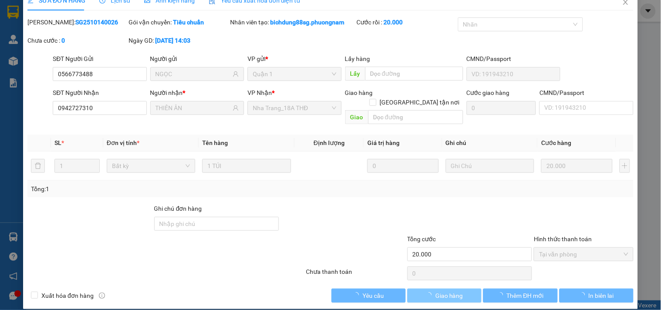
scroll to position [0, 0]
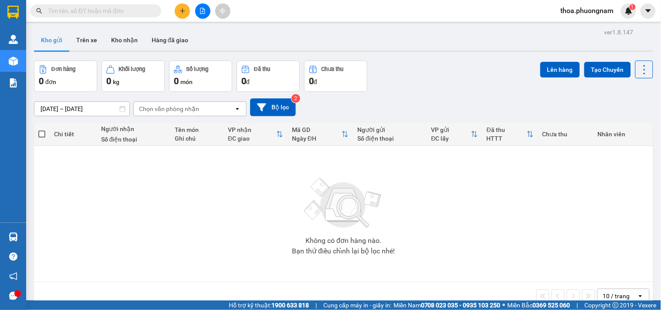
click at [128, 10] on input "text" at bounding box center [99, 11] width 103 height 10
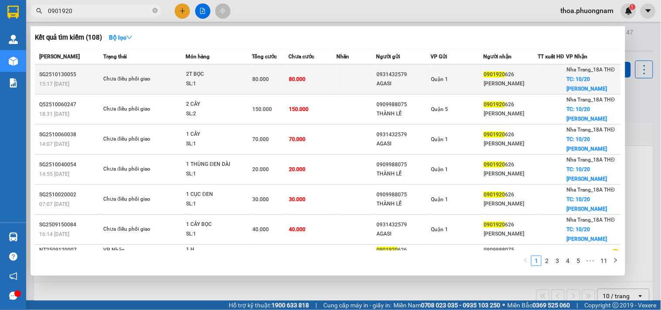
type input "0901920"
click at [374, 86] on tr "SG2510130055 15:17 - 13/10 Chưa điều phối giao 2T BỌC SL: 1 80.000 80.000 09314…" at bounding box center [328, 79] width 586 height 30
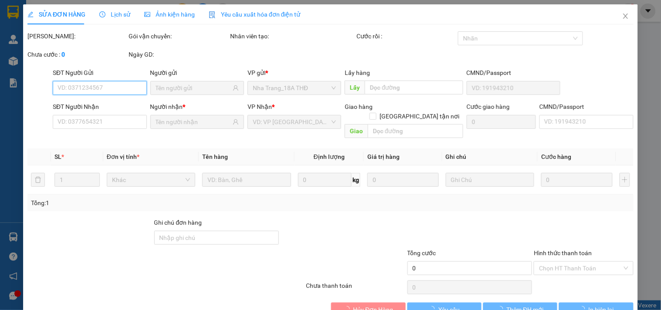
type input "0931432579"
type input "AGASI"
type input "0901920626"
type input "NGỌC ĐĂNG"
checkbox input "true"
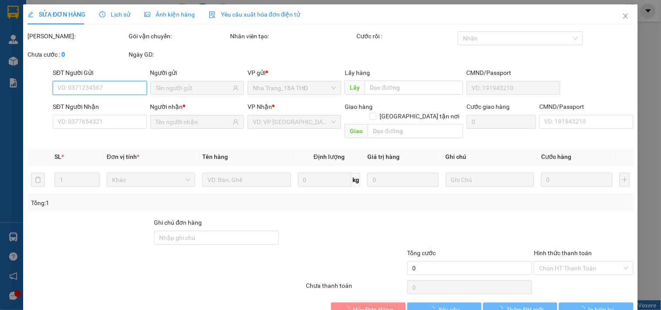
type input "10/20 NGUYỄN THIỆN THUẬT"
type input "80.000"
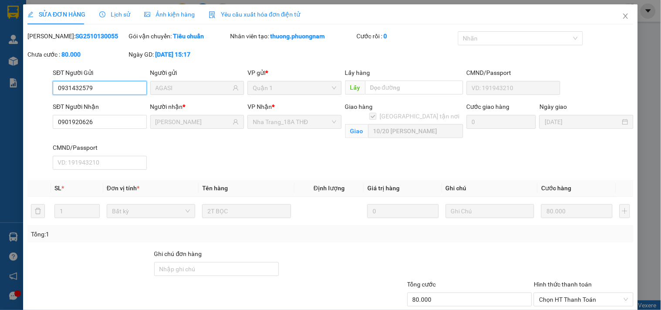
scroll to position [54, 0]
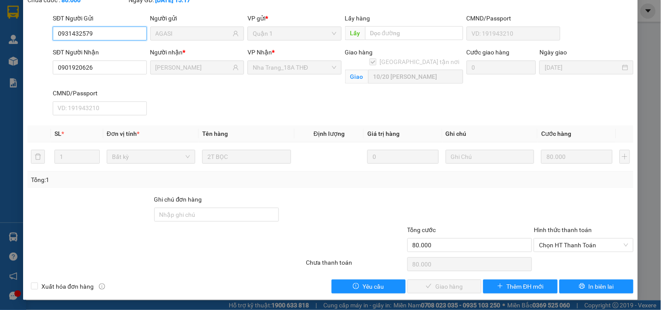
drag, startPoint x: 572, startPoint y: 245, endPoint x: 564, endPoint y: 253, distance: 11.4
click at [572, 245] on span "Chọn HT Thanh Toán" at bounding box center [583, 245] width 89 height 13
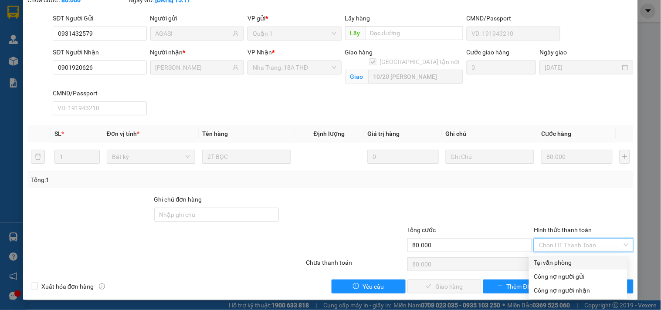
click at [557, 260] on div "Tại văn phòng" at bounding box center [578, 263] width 88 height 10
type input "0"
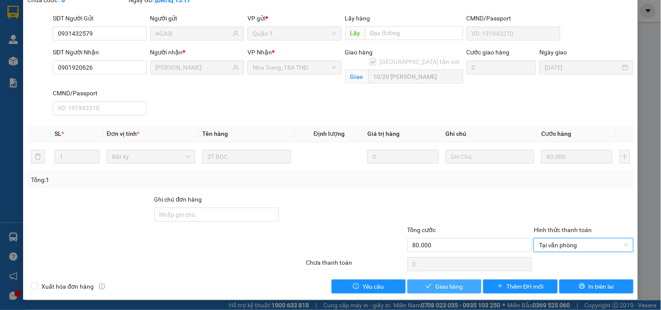
click at [449, 285] on span "Giao hàng" at bounding box center [449, 287] width 28 height 10
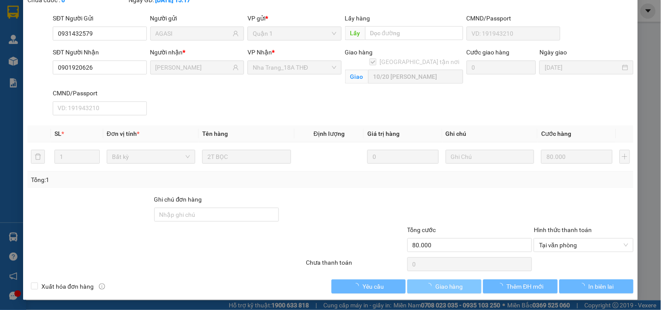
scroll to position [0, 0]
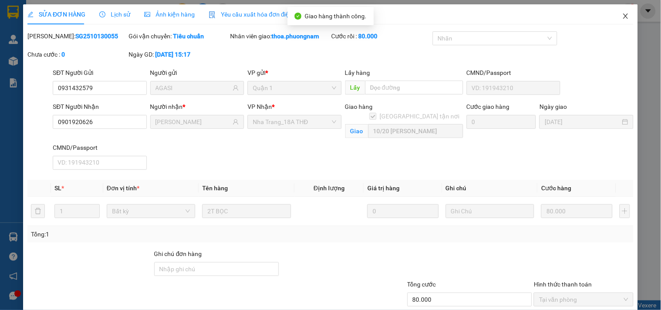
drag, startPoint x: 615, startPoint y: 22, endPoint x: 538, endPoint y: 1, distance: 80.2
click at [615, 21] on span "Close" at bounding box center [625, 16] width 24 height 24
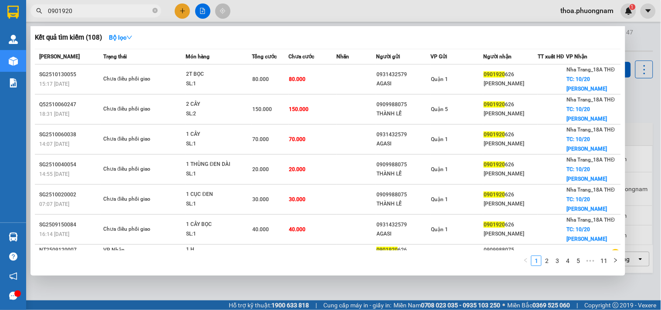
drag, startPoint x: 108, startPoint y: 11, endPoint x: 0, endPoint y: 47, distance: 113.5
click at [0, 47] on section "Kết quả tìm kiếm ( 108 ) Bộ lọc Mã ĐH Trạng thái Món hàng Tổng cước Chưa cước N…" at bounding box center [330, 155] width 661 height 310
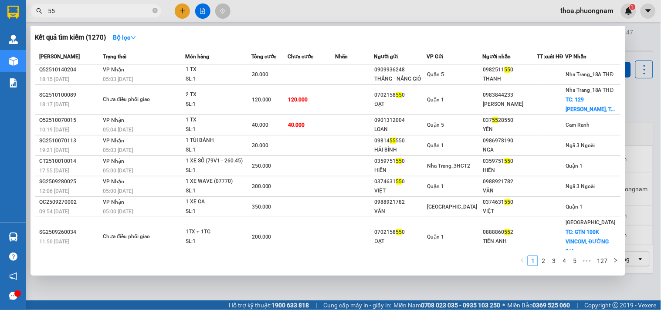
type input "5"
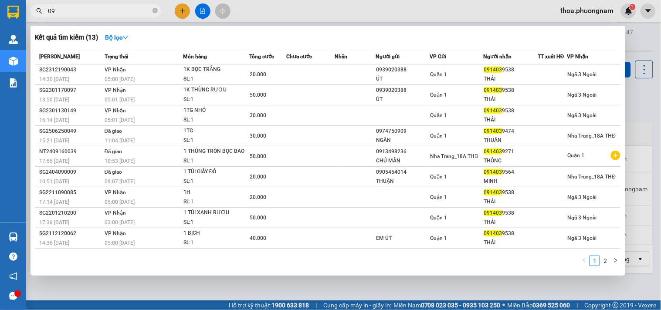
type input "0"
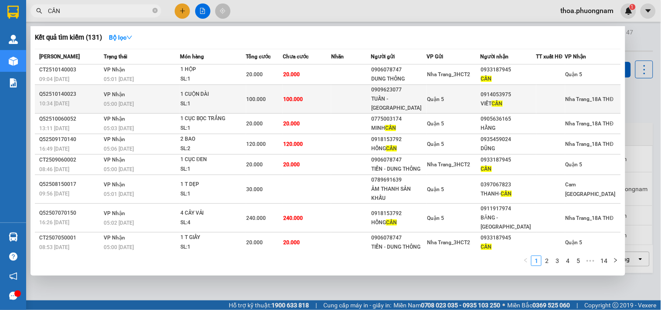
type input "CẦN"
click at [358, 97] on td at bounding box center [351, 99] width 40 height 29
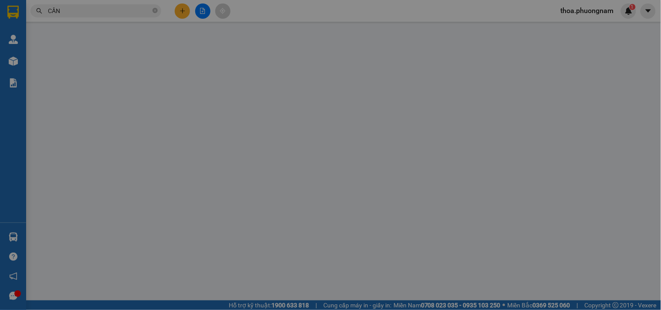
type input "0909623077"
type input "TUẤN - TRIỀU CHÂU"
type input "0914053975"
type input "VIẾT CẦN"
type input "100.000"
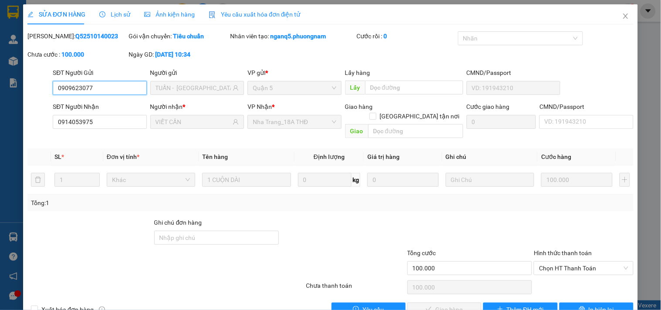
scroll to position [14, 0]
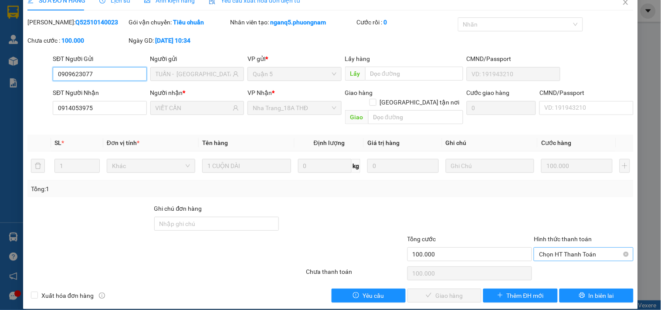
click at [539, 248] on span "Chọn HT Thanh Toán" at bounding box center [583, 254] width 89 height 13
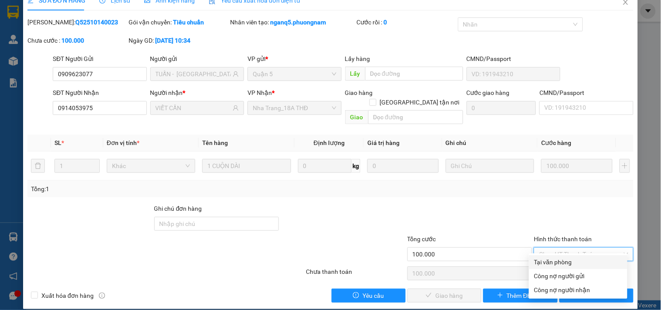
click at [535, 263] on div "Tại văn phòng" at bounding box center [578, 262] width 88 height 10
type input "0"
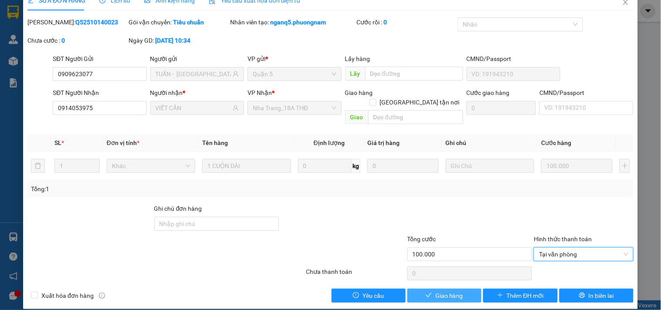
click at [435, 291] on button "Giao hàng" at bounding box center [444, 296] width 74 height 14
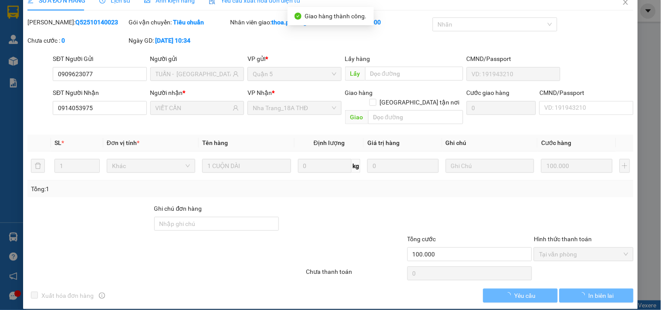
scroll to position [0, 0]
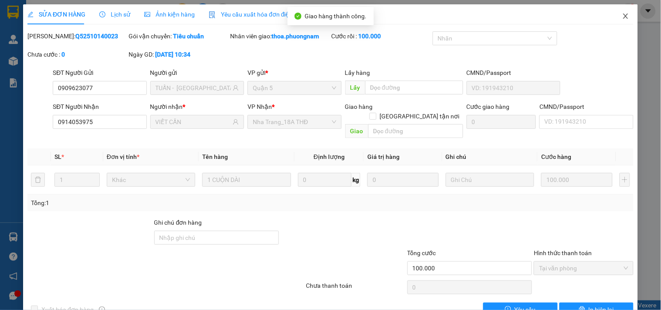
click at [623, 15] on span "Close" at bounding box center [625, 16] width 24 height 24
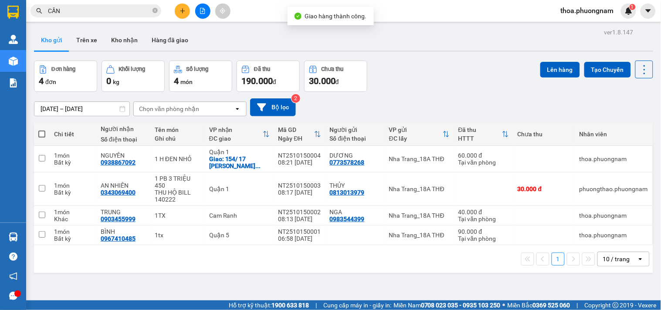
click at [111, 11] on input "CẦN" at bounding box center [99, 11] width 103 height 10
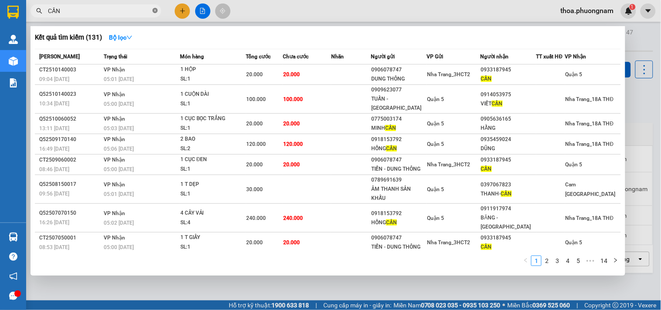
click at [156, 10] on icon "close-circle" at bounding box center [154, 10] width 5 height 5
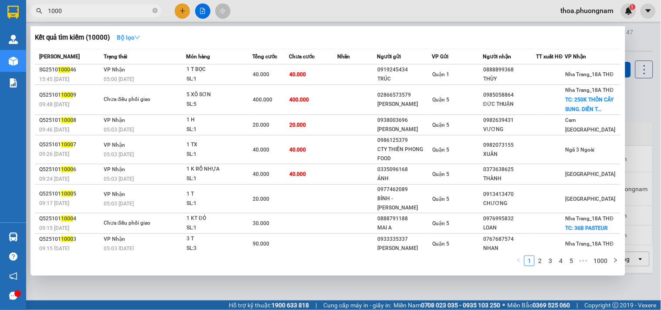
type input "1000"
click at [135, 40] on strong "Bộ lọc" at bounding box center [129, 37] width 24 height 7
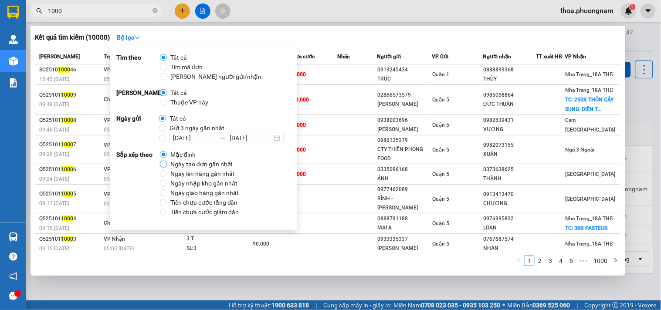
click at [160, 164] on input "Ngày tạo đơn gần nhất" at bounding box center [163, 164] width 7 height 7
radio input "true"
radio input "false"
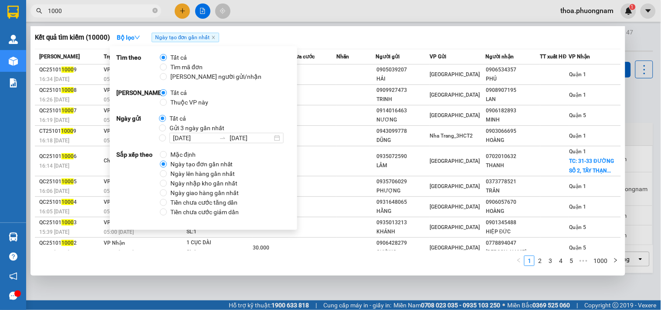
click at [111, 11] on input "1000" at bounding box center [99, 11] width 103 height 10
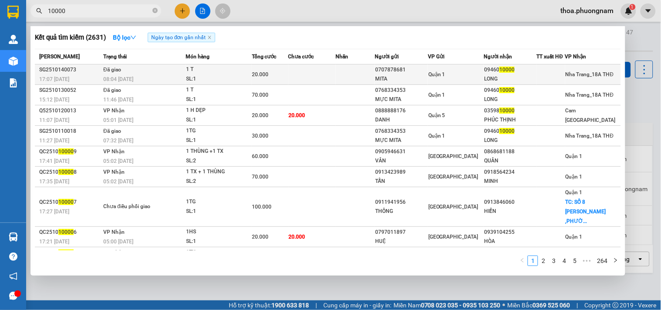
type input "10000"
click at [308, 72] on td at bounding box center [311, 74] width 47 height 20
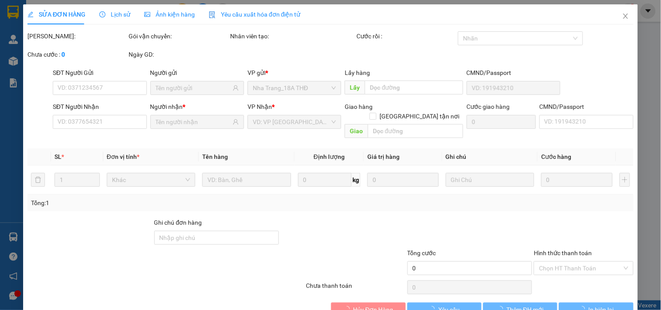
type input "0707878681"
type input "MITA"
type input "0946010000"
type input "LONG"
type input "20.000"
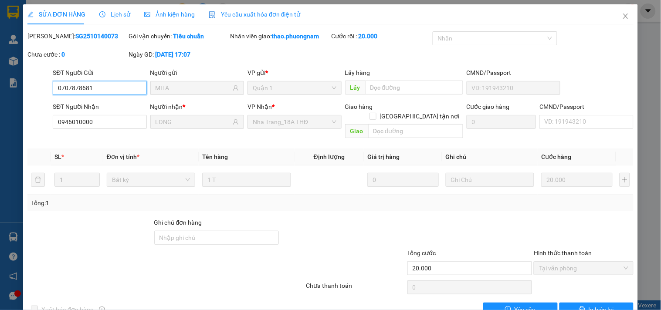
scroll to position [14, 0]
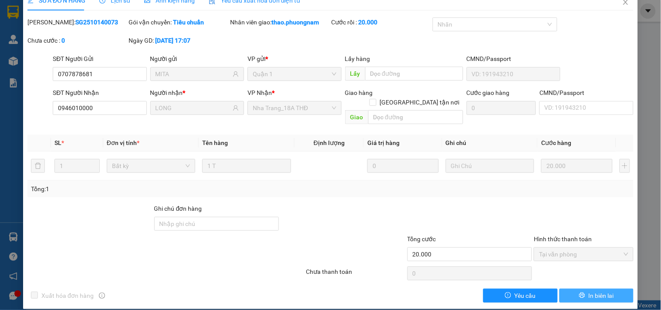
click at [589, 291] on span "In biên lai" at bounding box center [600, 296] width 25 height 10
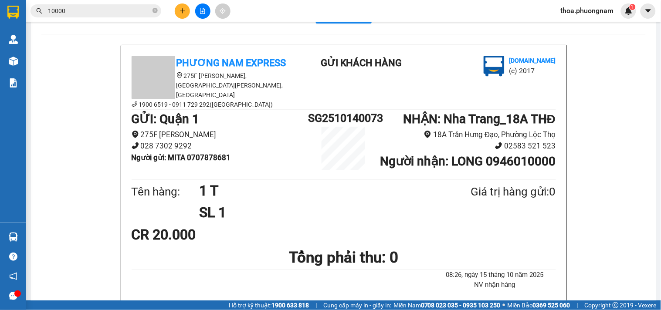
scroll to position [32, 0]
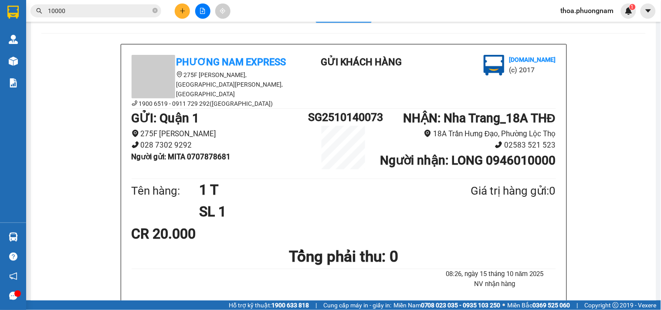
click at [186, 5] on button at bounding box center [182, 10] width 15 height 15
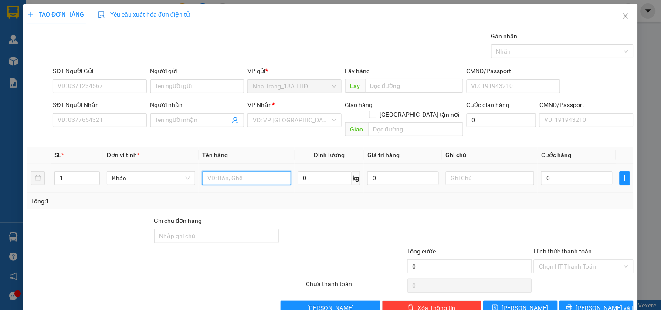
click at [215, 172] on input "text" at bounding box center [246, 178] width 88 height 14
type input "1TX"
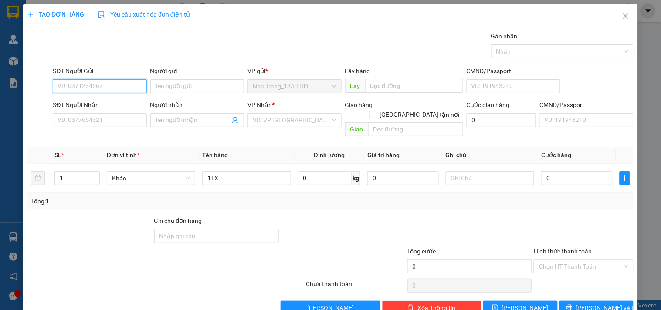
click at [109, 89] on input "SĐT Người Gửi" at bounding box center [100, 86] width 94 height 14
type input "0976221897"
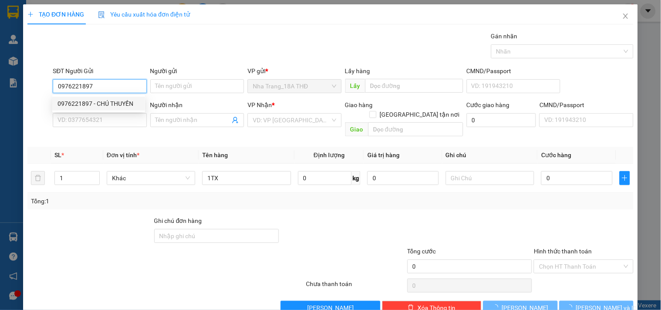
click at [77, 98] on div "0976221897 - CHÚ THUYỀN" at bounding box center [98, 104] width 93 height 14
type input "CHÚ THUYỀN"
type input "0853858738"
type input "ÁI"
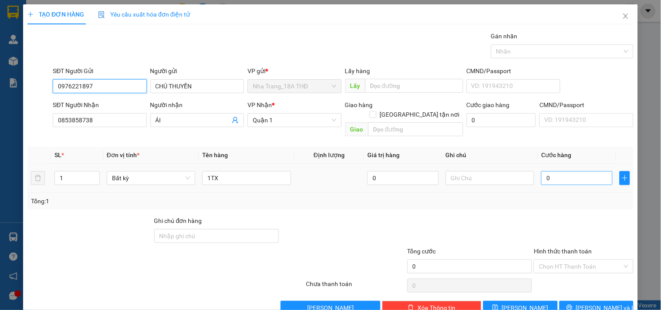
type input "0976221897"
click at [564, 172] on input "0" at bounding box center [576, 178] width 71 height 14
type input "5"
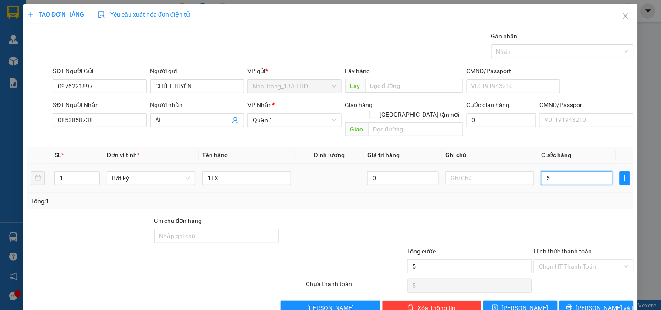
type input "50"
type input "50.000"
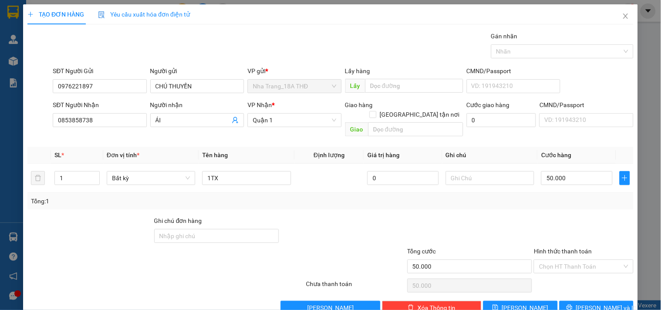
click at [512, 246] on div "Tổng cước" at bounding box center [469, 252] width 125 height 13
click at [542, 260] on input "Hình thức thanh toán" at bounding box center [580, 266] width 83 height 13
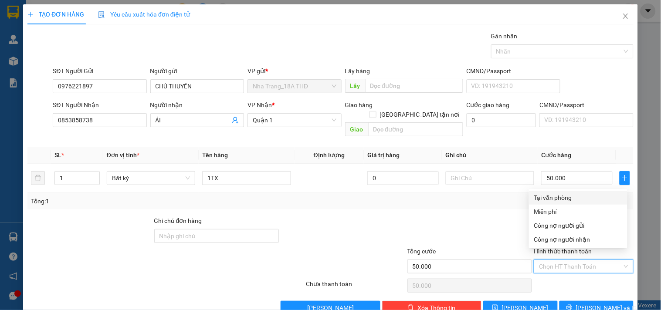
click at [558, 196] on div "Tại văn phòng" at bounding box center [578, 198] width 88 height 10
type input "0"
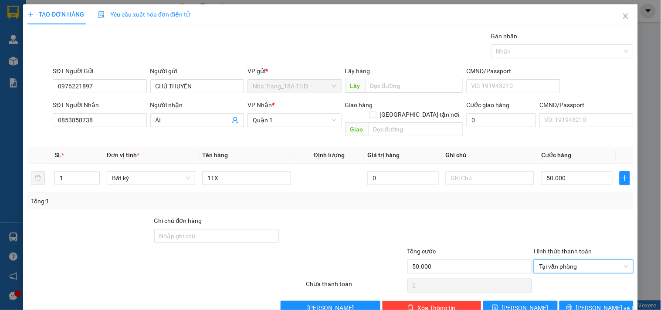
scroll to position [12, 0]
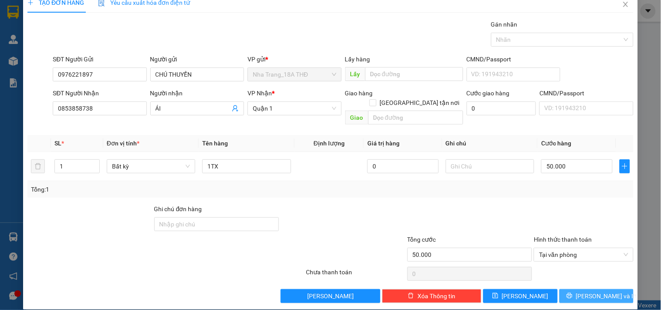
click at [586, 291] on span "[PERSON_NAME] và In" at bounding box center [606, 296] width 61 height 10
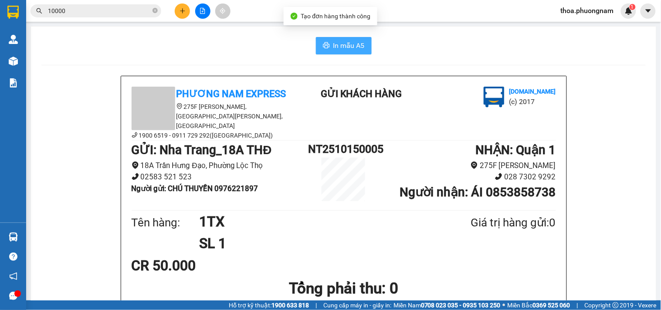
click at [342, 43] on span "In mẫu A5" at bounding box center [348, 45] width 31 height 11
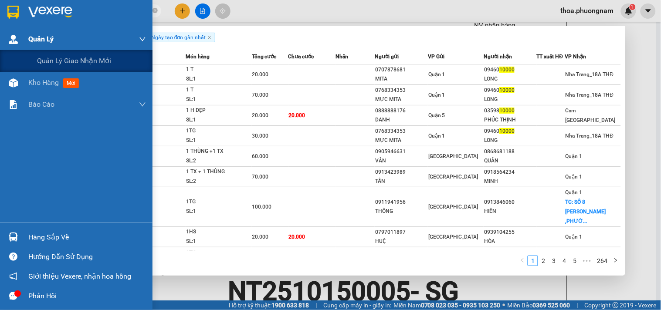
drag, startPoint x: 78, startPoint y: 14, endPoint x: 0, endPoint y: 45, distance: 84.3
click at [0, 45] on section "Kết quả tìm kiếm ( 2631 ) Bộ lọc Ngày tạo đơn gần nhất Mã ĐH Trạng thái Món hàn…" at bounding box center [330, 155] width 661 height 310
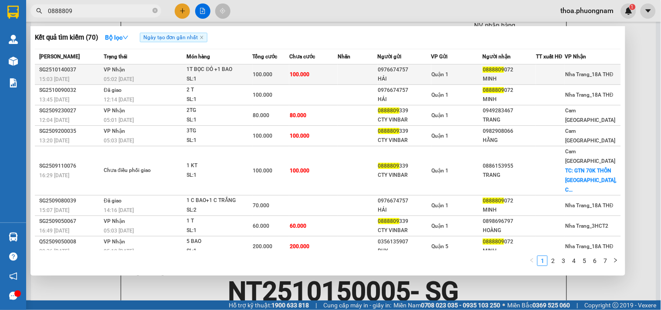
type input "0888809"
click at [342, 72] on td at bounding box center [357, 74] width 40 height 20
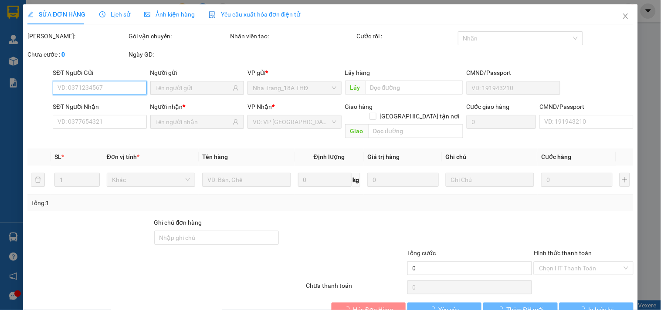
type input "0976674757"
type input "HẢI"
type input "0888809072"
type input "MINH"
type input "100.000"
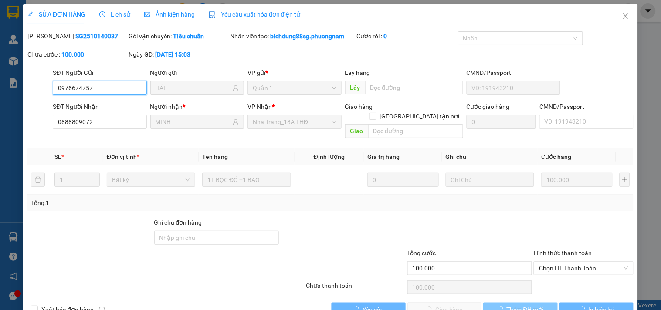
scroll to position [14, 0]
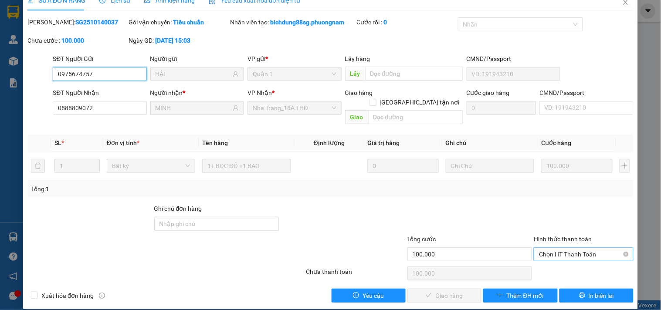
click at [560, 248] on span "Chọn HT Thanh Toán" at bounding box center [583, 254] width 89 height 13
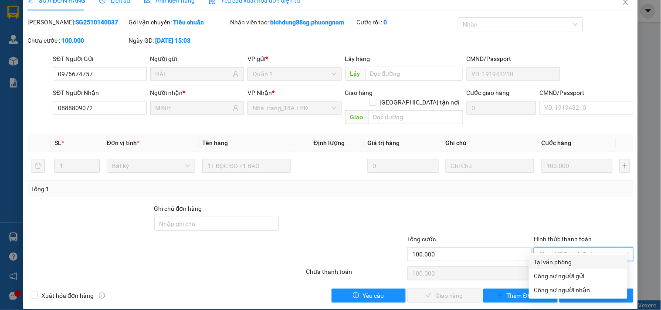
click at [553, 263] on div "Tại văn phòng" at bounding box center [578, 262] width 88 height 10
type input "0"
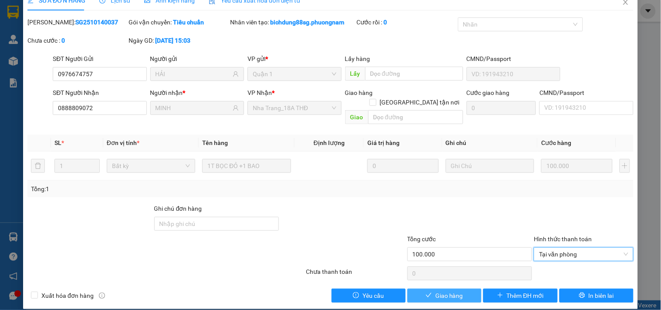
click at [441, 291] on span "Giao hàng" at bounding box center [449, 296] width 28 height 10
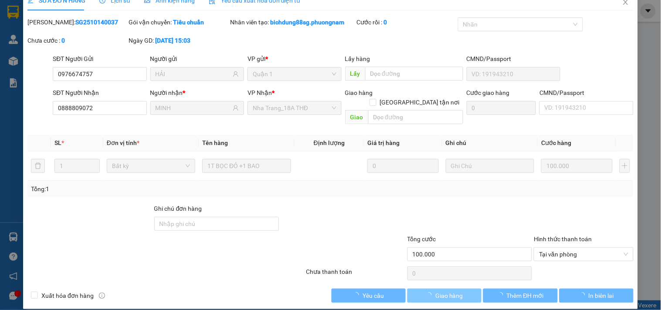
scroll to position [0, 0]
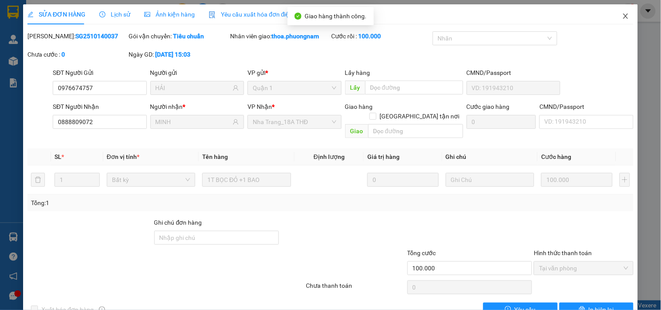
click at [616, 20] on span "Close" at bounding box center [625, 16] width 24 height 24
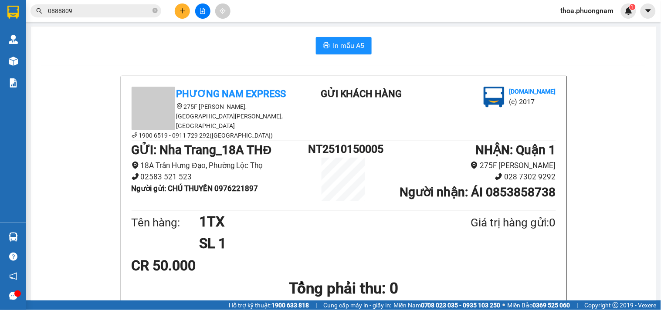
click at [110, 12] on input "0888809" at bounding box center [99, 11] width 103 height 10
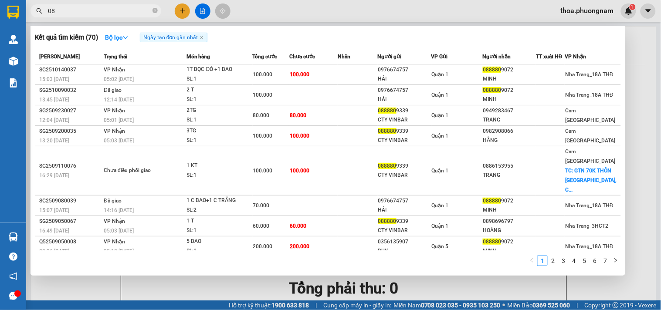
type input "0"
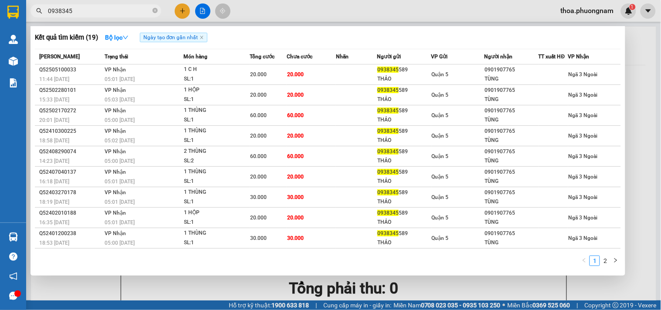
click at [64, 12] on input "0938345" at bounding box center [99, 11] width 103 height 10
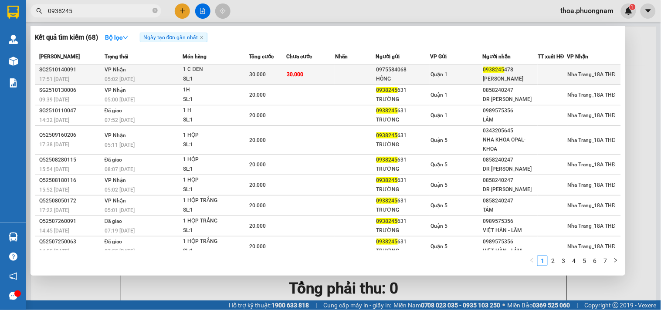
type input "0938245"
click at [207, 70] on div "1 C ĐEN" at bounding box center [215, 70] width 65 height 10
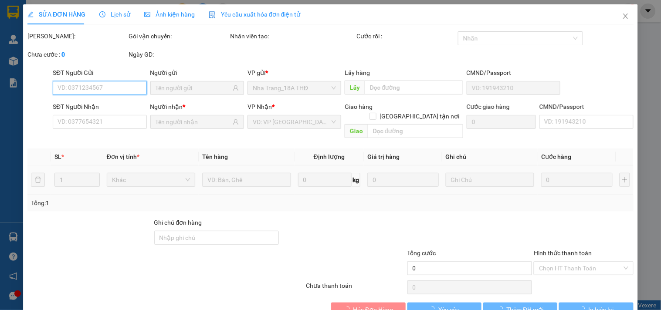
scroll to position [14, 0]
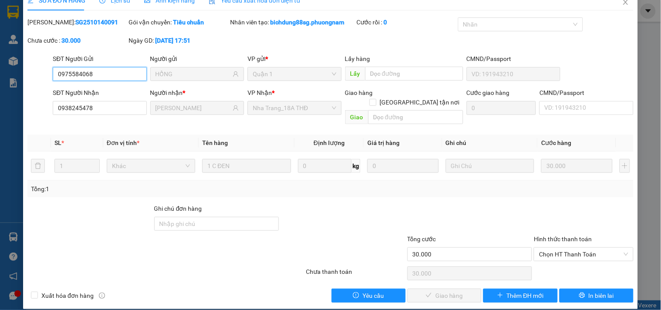
type input "0975584068"
type input "HỒNG"
type input "0938245478"
type input "MINH HY"
type input "30.000"
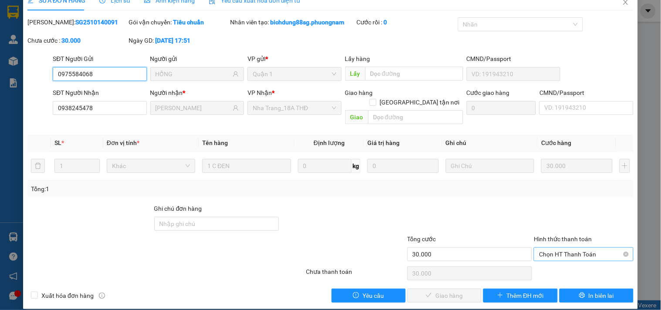
click at [550, 248] on span "Chọn HT Thanh Toán" at bounding box center [583, 254] width 89 height 13
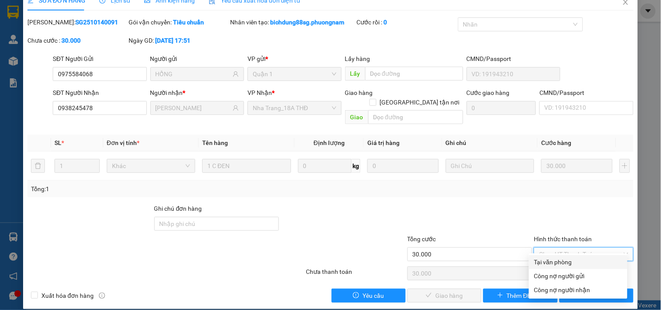
click at [559, 259] on div "Tại văn phòng" at bounding box center [578, 262] width 88 height 10
type input "0"
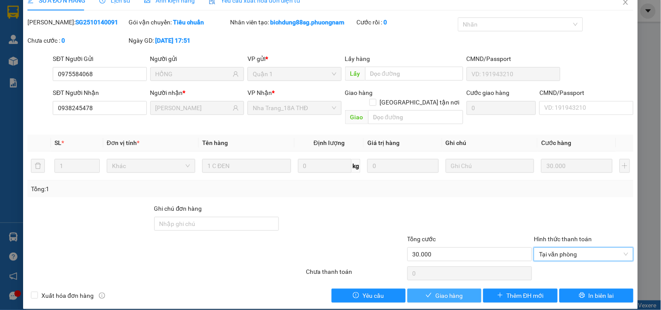
click at [456, 291] on span "Giao hàng" at bounding box center [449, 296] width 28 height 10
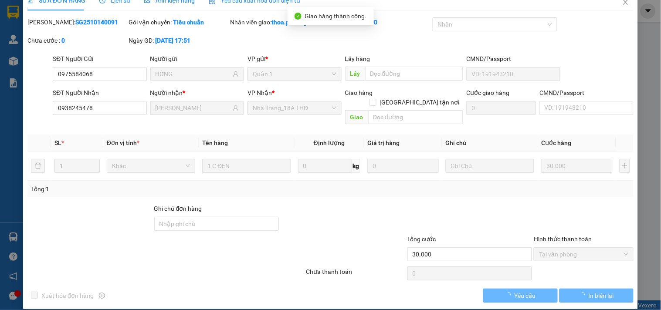
scroll to position [0, 0]
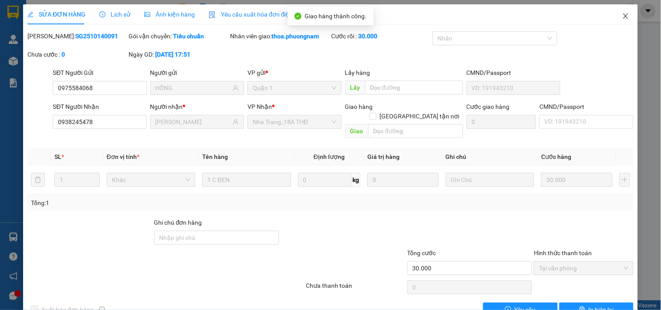
click at [622, 13] on icon "close" at bounding box center [625, 16] width 7 height 7
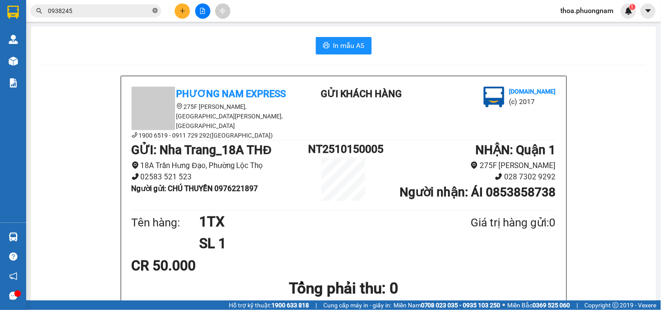
click at [155, 10] on icon "close-circle" at bounding box center [154, 10] width 5 height 5
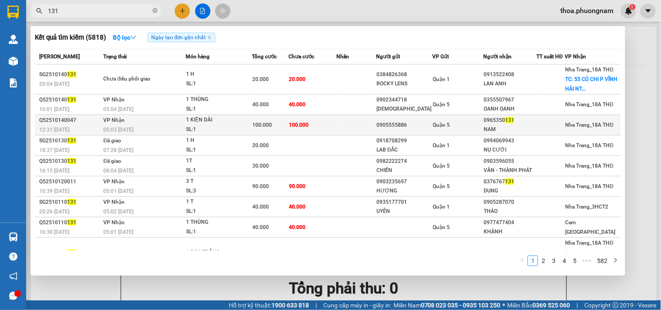
type input "131"
click at [270, 122] on span "100.000" at bounding box center [262, 125] width 20 height 6
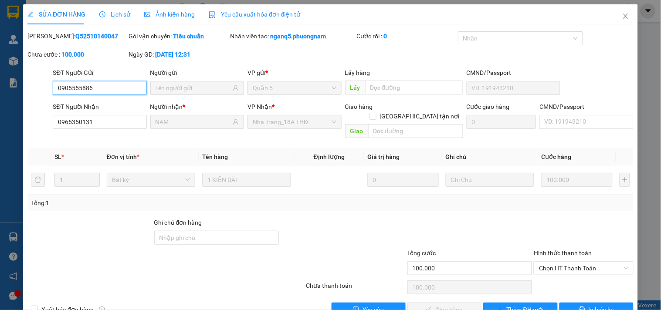
type input "0905555886"
type input "0965350131"
type input "NAM"
type input "100.000"
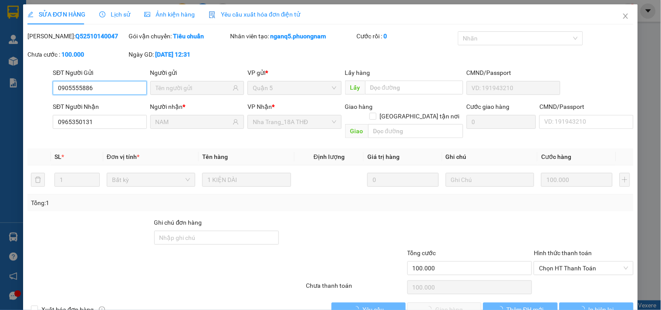
scroll to position [14, 0]
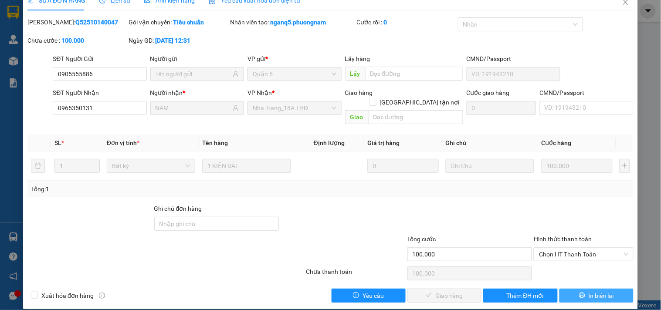
click at [569, 289] on button "In biên lai" at bounding box center [596, 296] width 74 height 14
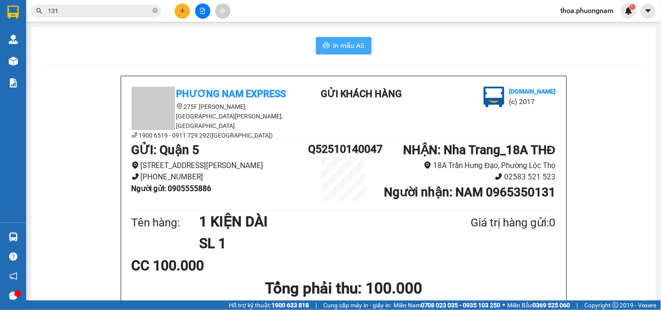
click at [349, 47] on span "In mẫu A5" at bounding box center [348, 45] width 31 height 11
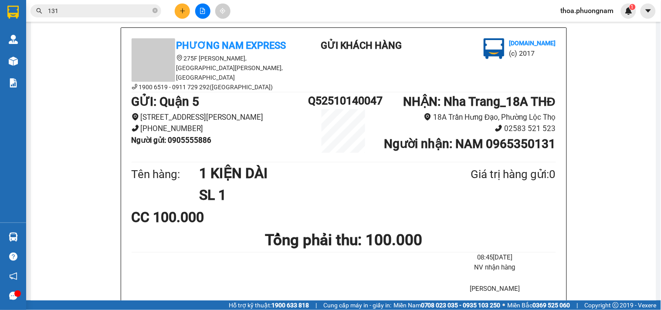
drag, startPoint x: 327, startPoint y: 2, endPoint x: 327, endPoint y: 7, distance: 5.2
click at [327, 2] on div "Kết quả tìm kiếm ( 5818 ) Bộ lọc Ngày tạo đơn gần nhất Mã ĐH Trạng thái Món hàn…" at bounding box center [330, 11] width 661 height 22
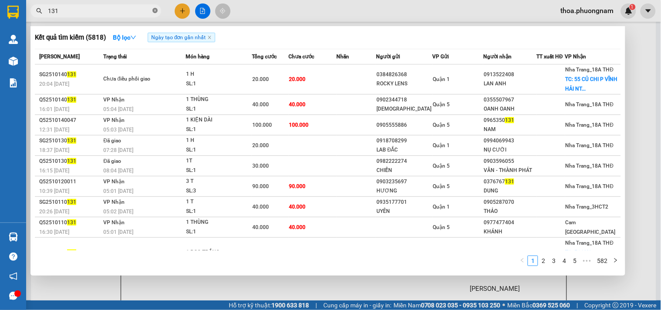
click at [157, 10] on icon "close-circle" at bounding box center [154, 10] width 5 height 5
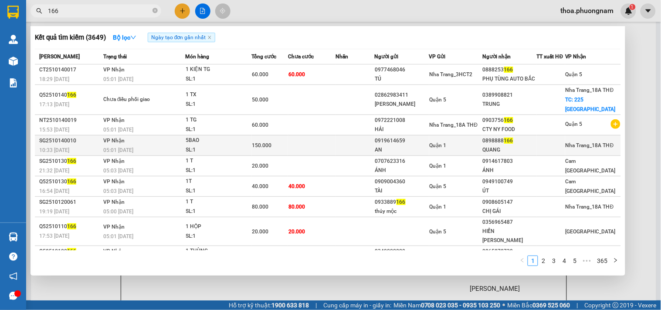
type input "166"
click at [316, 153] on td at bounding box center [311, 145] width 47 height 20
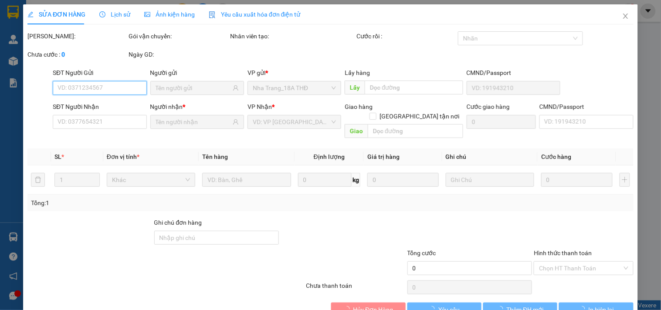
scroll to position [14, 0]
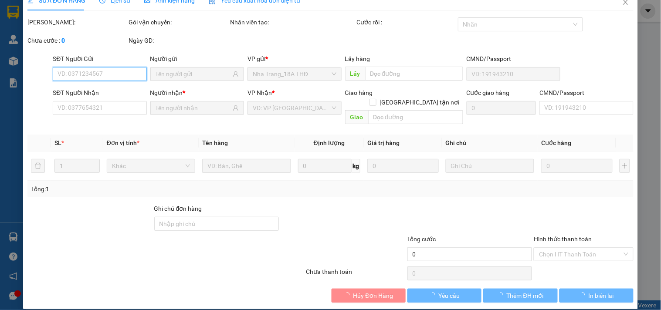
type input "0919614659"
type input "AN"
type input "0898888166"
type input "QUANG"
type input "150.000"
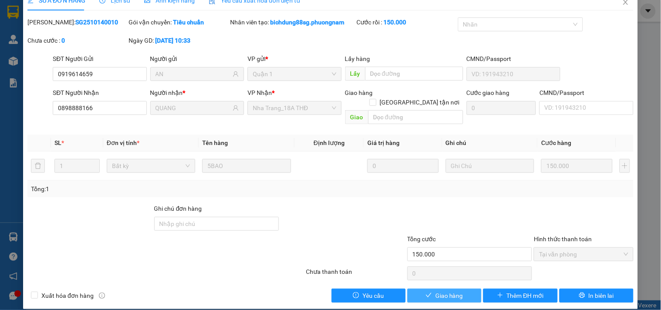
click at [450, 291] on span "Giao hàng" at bounding box center [449, 296] width 28 height 10
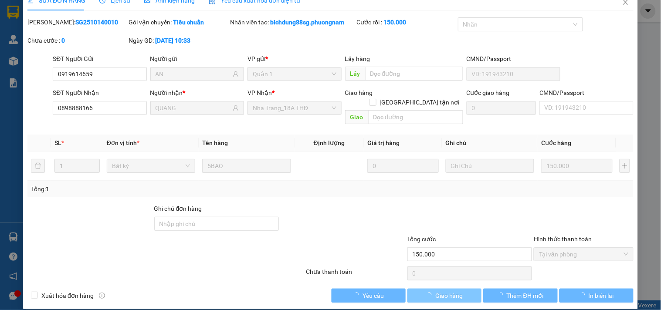
scroll to position [0, 0]
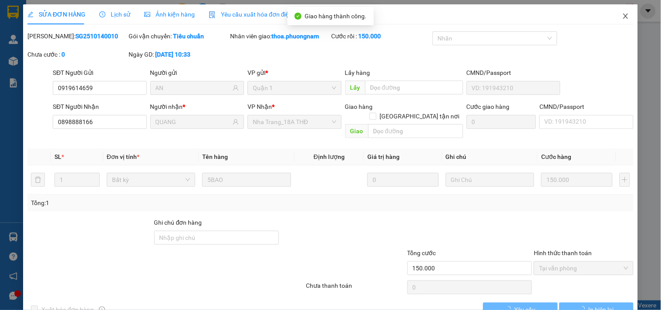
click at [598, 34] on div "SỬA ĐƠN HÀNG Lịch sử Ảnh kiện hàng Yêu cầu xuất hóa đơn điện tử Total Paid Fee …" at bounding box center [330, 163] width 614 height 319
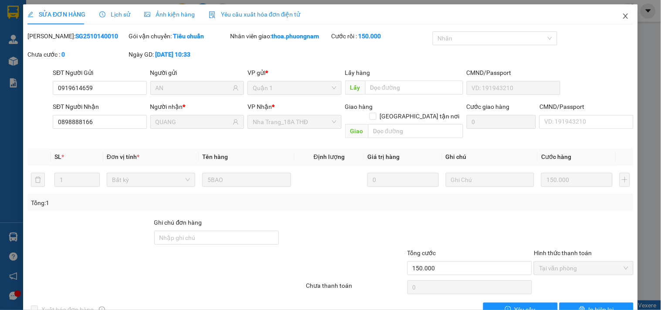
click at [622, 17] on icon "close" at bounding box center [625, 16] width 7 height 7
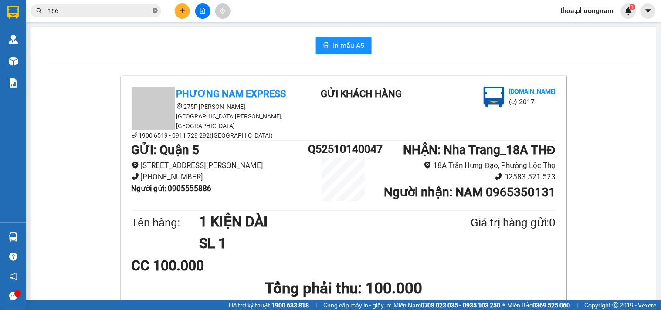
click at [154, 10] on icon "close-circle" at bounding box center [154, 10] width 5 height 5
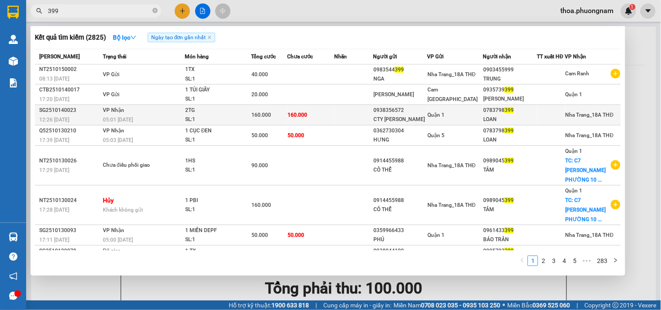
type input "399"
click at [236, 115] on div "SL: 1" at bounding box center [217, 120] width 65 height 10
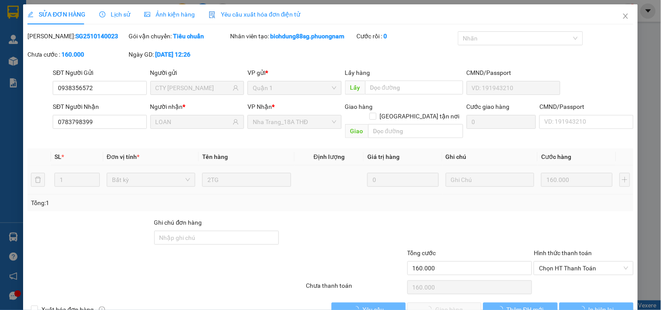
type input "0938356572"
type input "CTY KIM NGỌC TÀI"
type input "0783798399"
type input "LOAN"
type input "160.000"
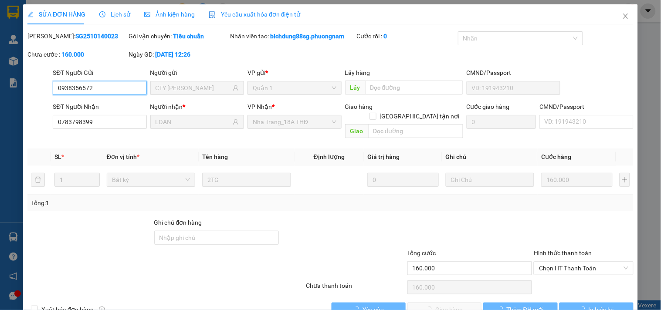
scroll to position [14, 0]
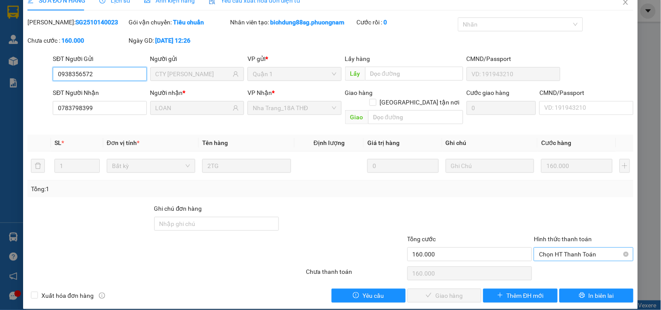
click at [567, 248] on span "Chọn HT Thanh Toán" at bounding box center [583, 254] width 89 height 13
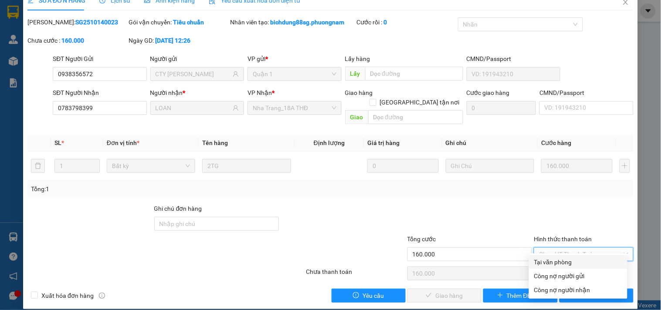
click at [553, 262] on div "Tại văn phòng" at bounding box center [578, 262] width 88 height 10
type input "0"
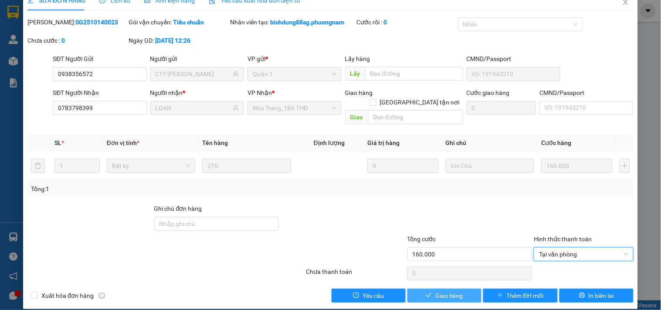
click at [435, 291] on span "Giao hàng" at bounding box center [449, 296] width 28 height 10
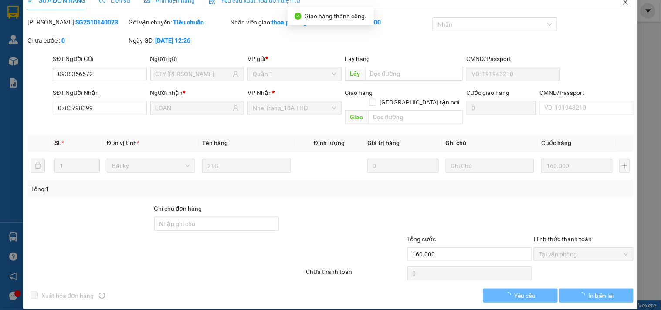
scroll to position [0, 0]
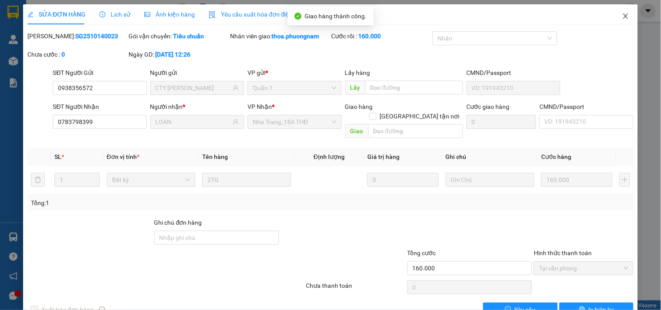
click at [613, 14] on span "Close" at bounding box center [625, 16] width 24 height 24
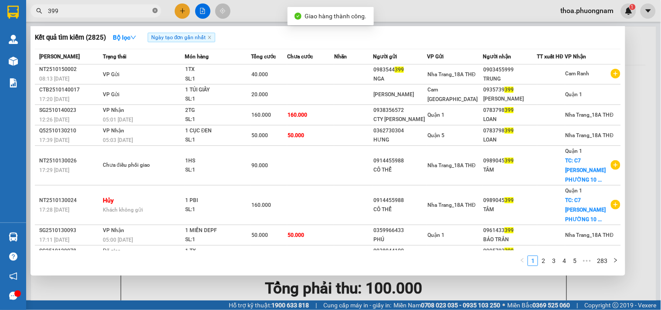
click at [153, 11] on icon "close-circle" at bounding box center [154, 10] width 5 height 5
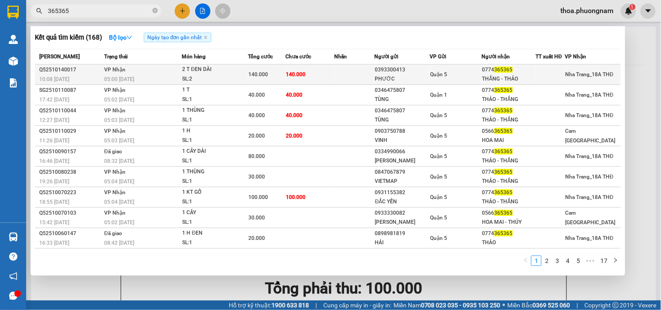
type input "365365"
click at [286, 83] on td "140.000" at bounding box center [309, 74] width 49 height 20
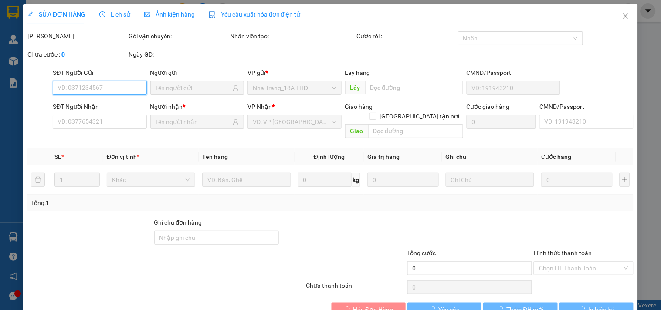
type input "0393300413"
type input "PHƯỚC"
type input "0774365365"
type input "THẮNG - THẢO"
type input "140.000"
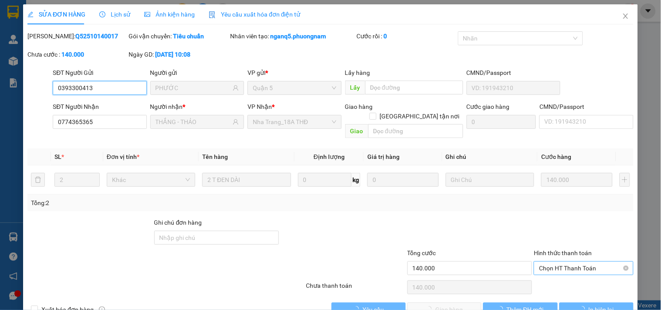
scroll to position [14, 0]
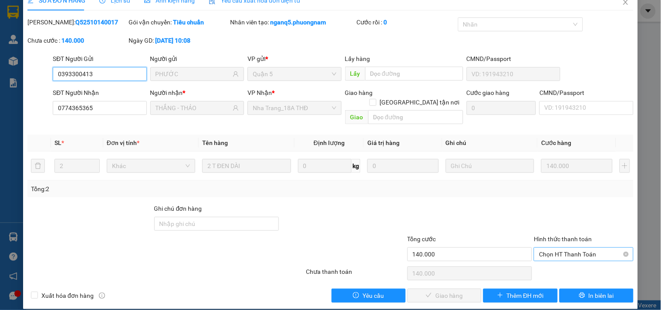
click at [551, 248] on span "Chọn HT Thanh Toán" at bounding box center [583, 254] width 89 height 13
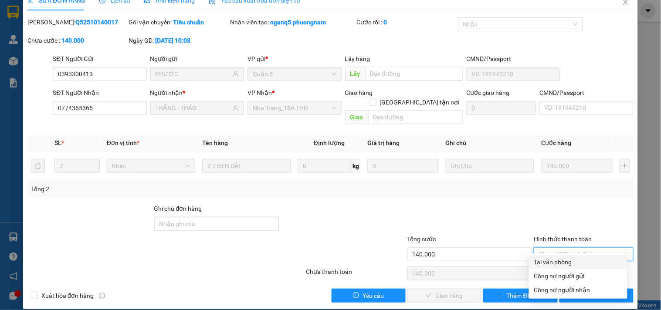
click at [549, 257] on div "Tại văn phòng" at bounding box center [578, 262] width 88 height 10
type input "0"
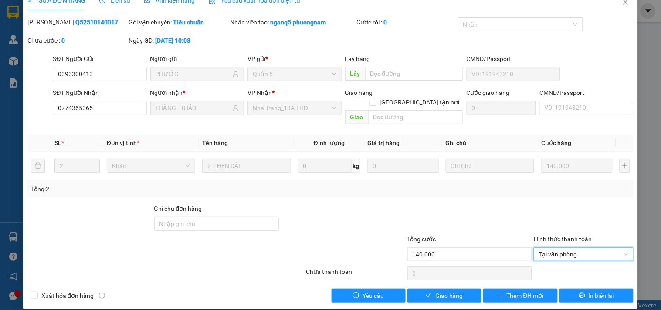
scroll to position [0, 0]
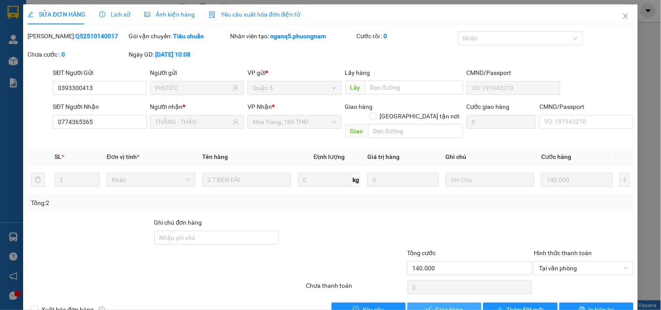
click at [425, 306] on icon "check" at bounding box center [428, 309] width 6 height 6
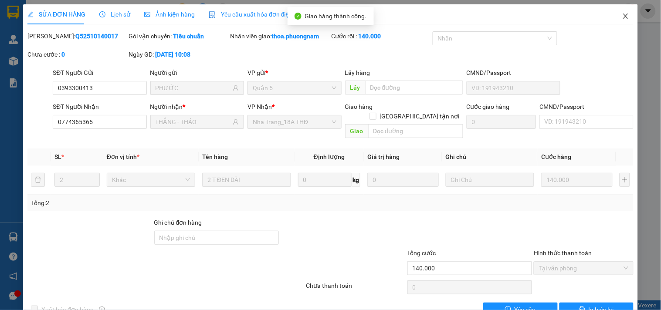
click at [623, 17] on span "Close" at bounding box center [625, 16] width 24 height 24
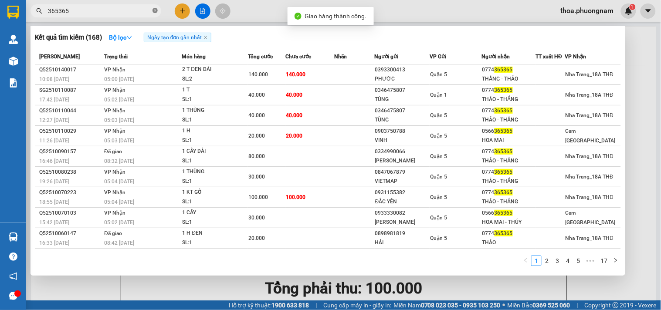
click at [152, 10] on icon "close-circle" at bounding box center [154, 10] width 5 height 5
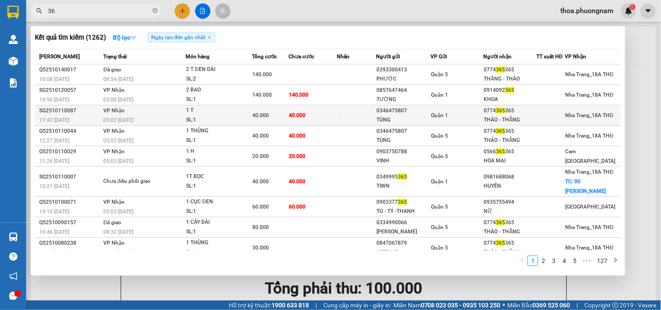
type input "3"
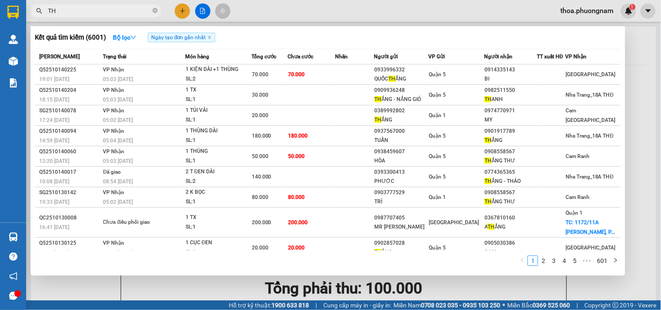
type input "T"
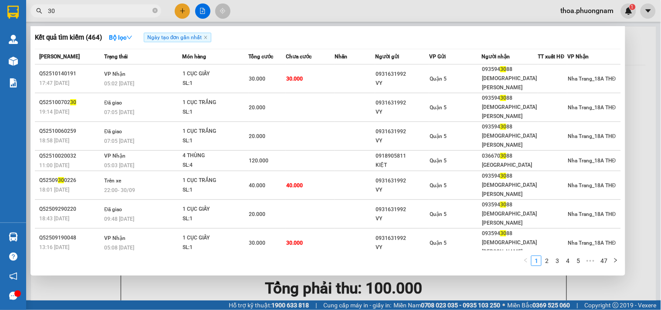
type input "3"
type input "399"
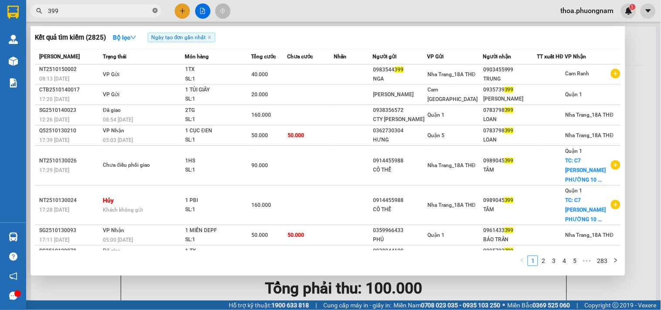
click at [157, 8] on icon "close-circle" at bounding box center [154, 10] width 5 height 5
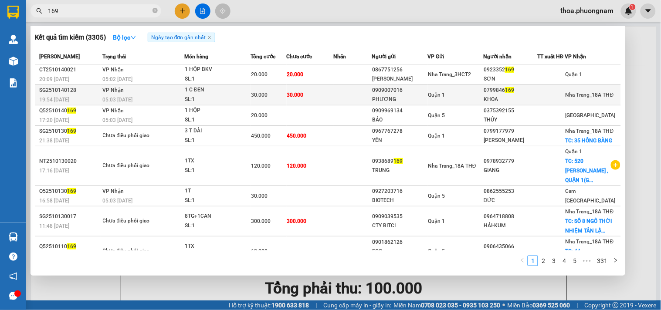
type input "169"
click at [314, 90] on td "30.000" at bounding box center [310, 95] width 47 height 20
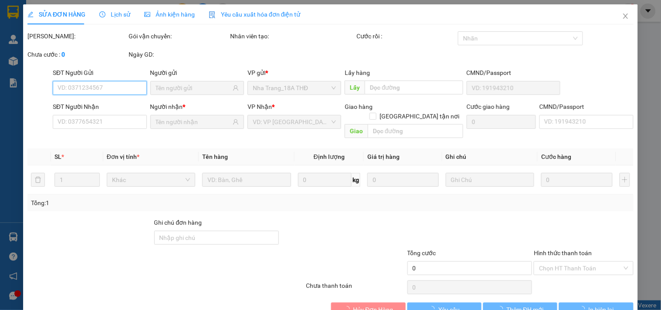
scroll to position [14, 0]
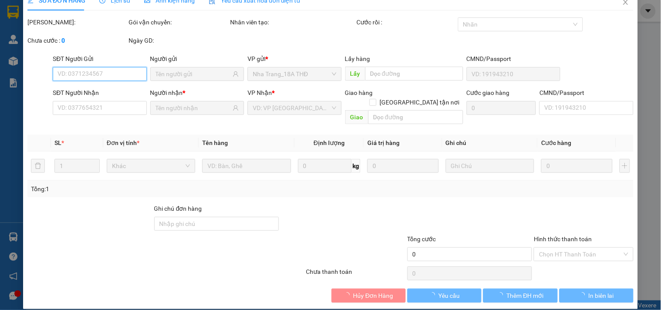
type input "0909007016"
type input "PHƯƠNG"
type input "0799846169"
type input "KHOA"
type input "30.000"
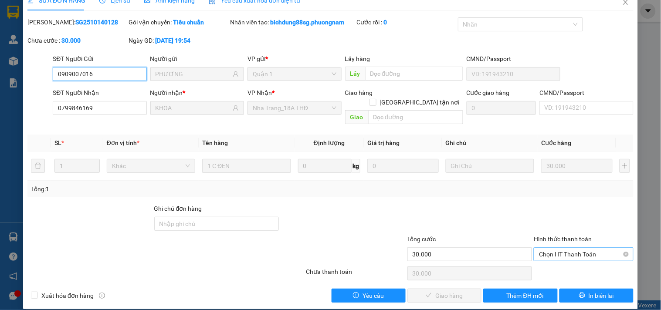
click at [554, 248] on span "Chọn HT Thanh Toán" at bounding box center [583, 254] width 89 height 13
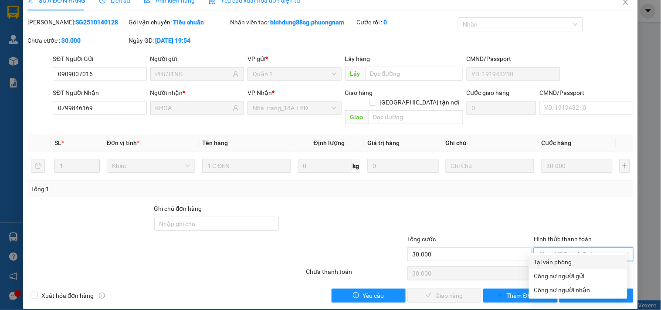
click at [555, 259] on div "Tại văn phòng" at bounding box center [578, 262] width 88 height 10
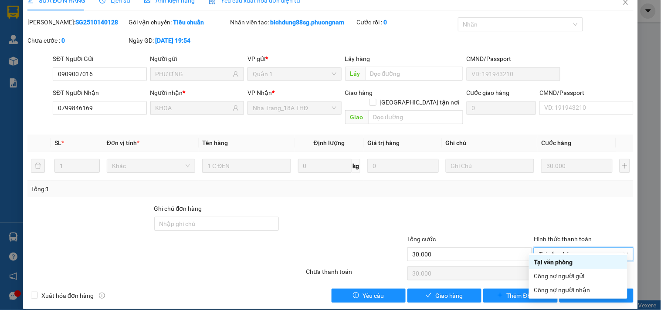
type input "0"
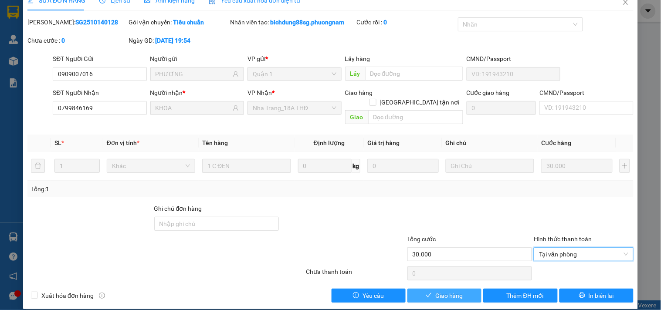
click at [451, 291] on span "Giao hàng" at bounding box center [449, 296] width 28 height 10
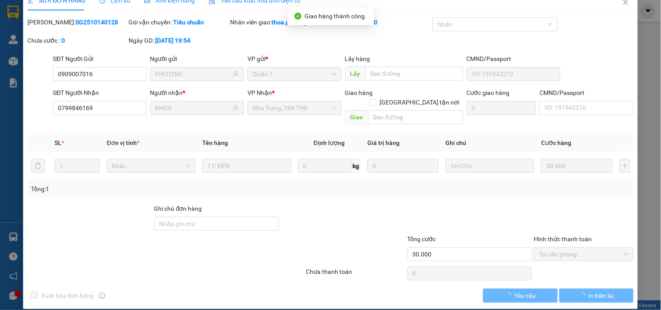
scroll to position [0, 0]
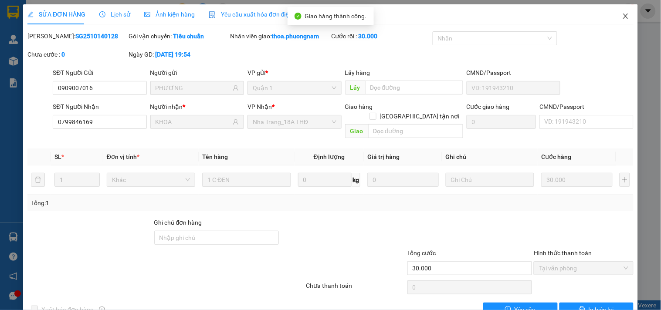
click at [622, 16] on icon "close" at bounding box center [625, 16] width 7 height 7
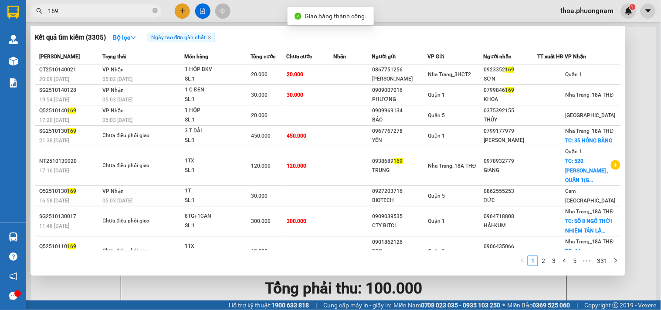
click at [113, 10] on input "169" at bounding box center [99, 11] width 103 height 10
